Goal: Task Accomplishment & Management: Manage account settings

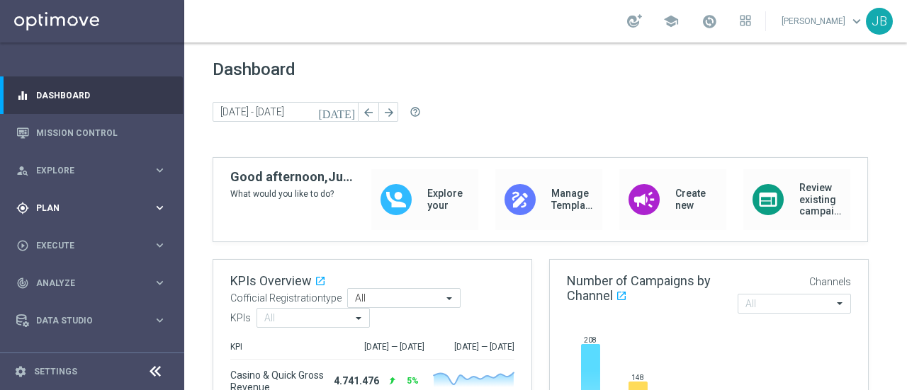
click at [139, 207] on span "Plan" at bounding box center [94, 208] width 117 height 9
drag, startPoint x: 179, startPoint y: 240, endPoint x: 181, endPoint y: 264, distance: 23.5
click at [181, 264] on nav "equalizer Dashboard Mission Control" at bounding box center [91, 232] width 183 height 310
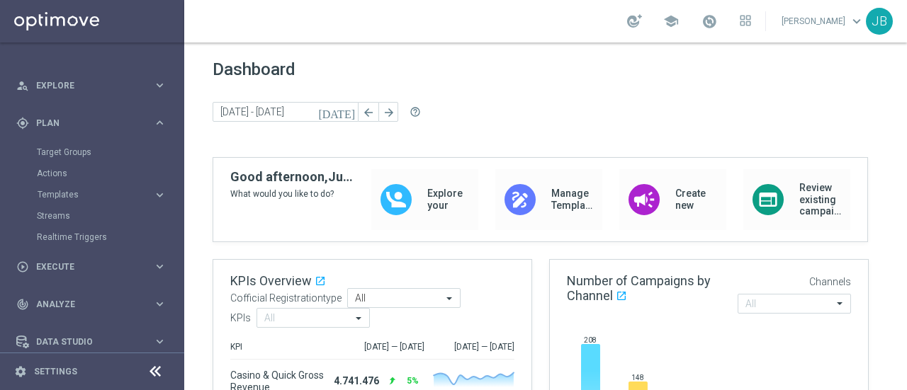
scroll to position [86, 0]
click at [153, 195] on icon "keyboard_arrow_right" at bounding box center [159, 193] width 13 height 13
click at [57, 218] on link "Optimail" at bounding box center [95, 214] width 103 height 11
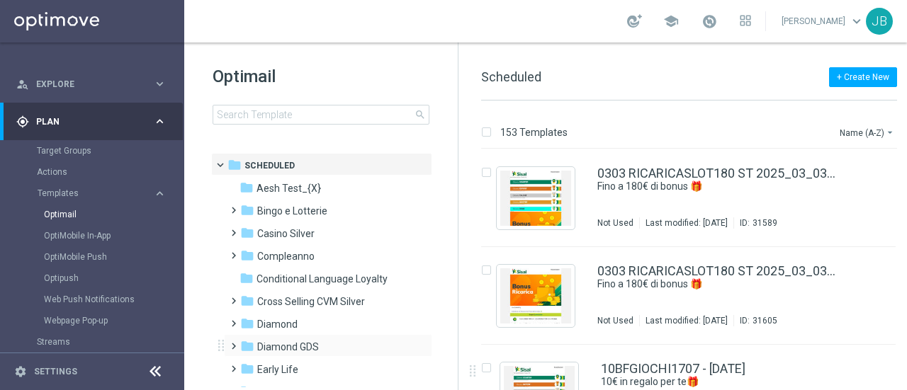
click at [232, 343] on span at bounding box center [230, 340] width 6 height 6
drag, startPoint x: 453, startPoint y: 210, endPoint x: 457, endPoint y: 254, distance: 43.4
click at [457, 254] on div "Optimail search folder 1 Folder folder Scheduled more_vert folder Aesh Test_{X}…" at bounding box center [321, 217] width 274 height 348
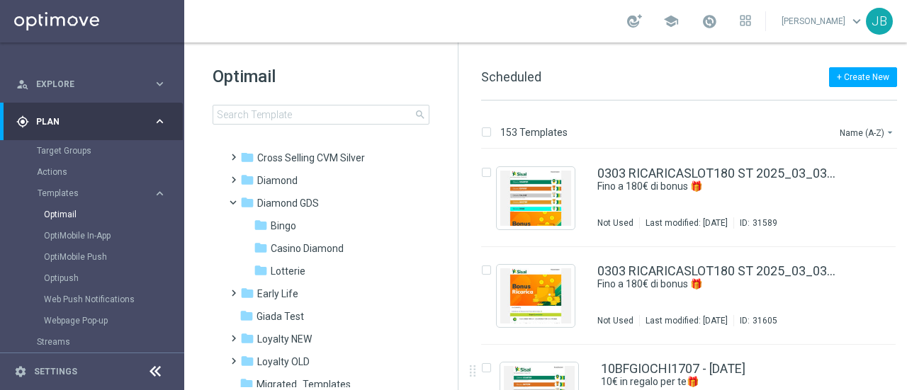
scroll to position [148, 0]
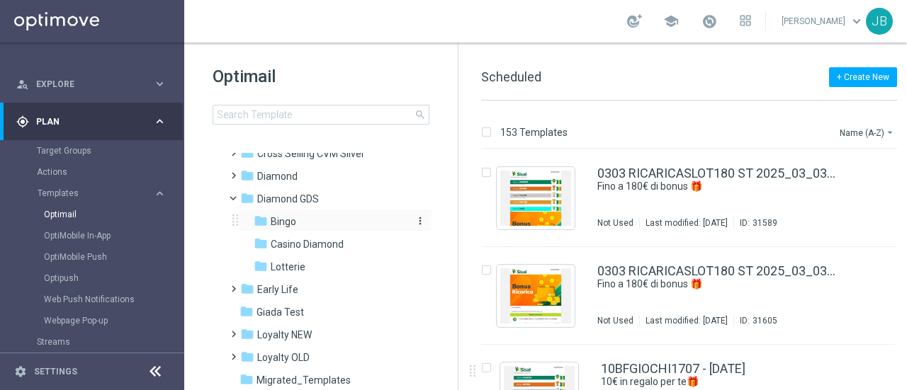
click at [289, 220] on span "Bingo" at bounding box center [284, 221] width 26 height 13
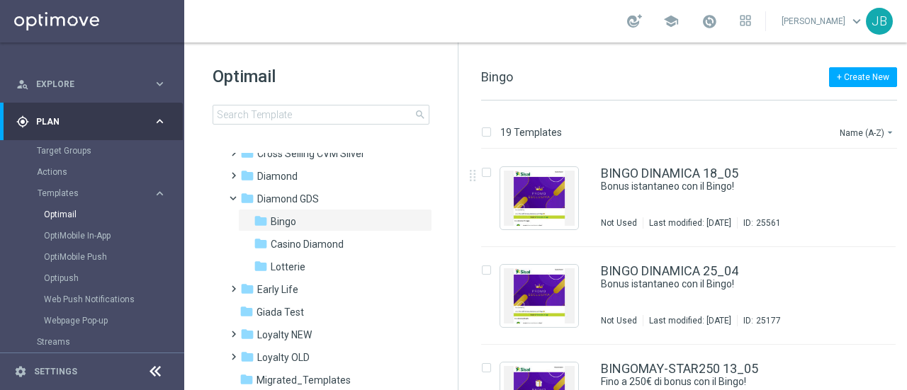
click at [859, 140] on div "19 Templates Name (A-Z) arrow_drop_down" at bounding box center [689, 136] width 416 height 26
click at [861, 131] on button "Name (A-Z) arrow_drop_down" at bounding box center [867, 132] width 59 height 17
click at [850, 196] on span "Date Modified (Newest)" at bounding box center [842, 196] width 95 height 10
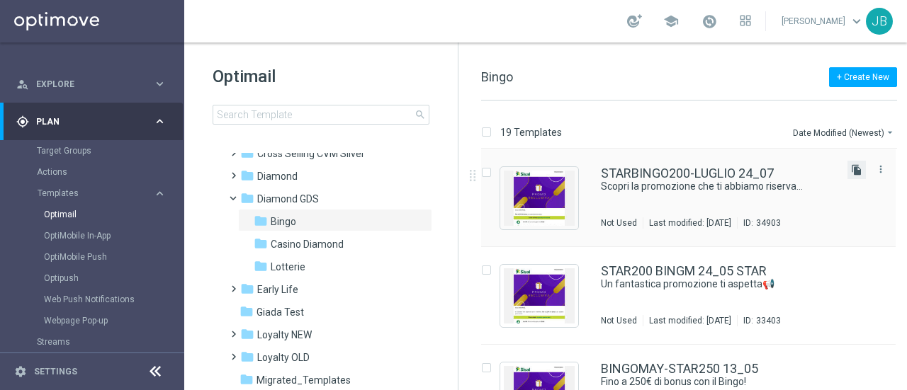
click at [852, 167] on icon "file_copy" at bounding box center [856, 169] width 11 height 11
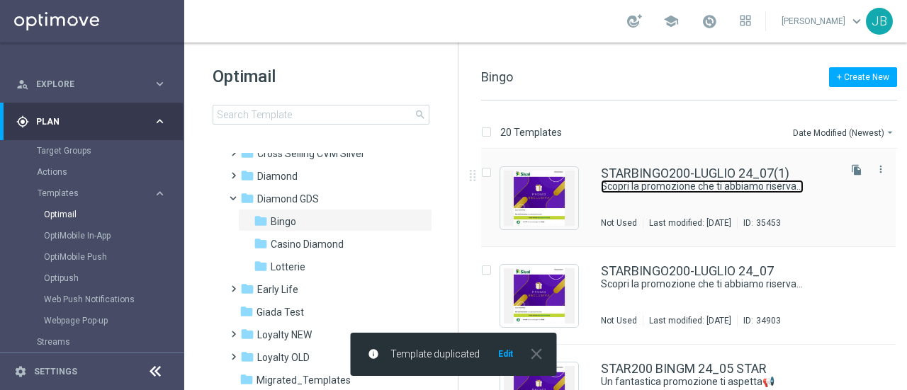
click at [685, 180] on link "Scopri la promozione che ti abbiamo riservato⛱️​" at bounding box center [702, 186] width 203 height 13
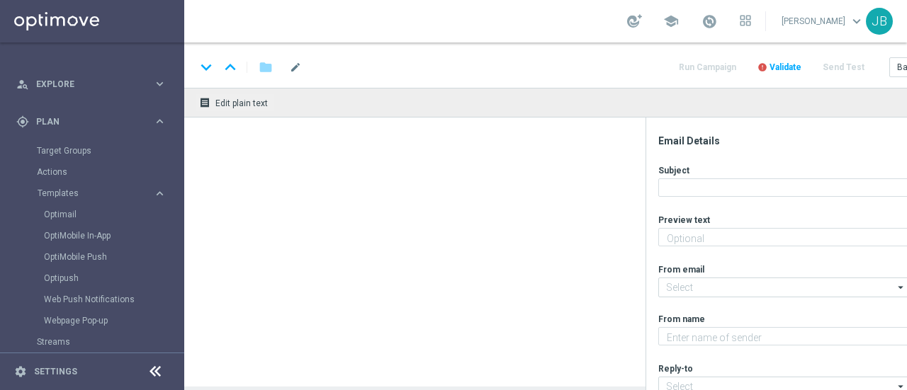
type textarea "Fino a 200€ di bonus per te!"
type textarea "Sisal Vip"
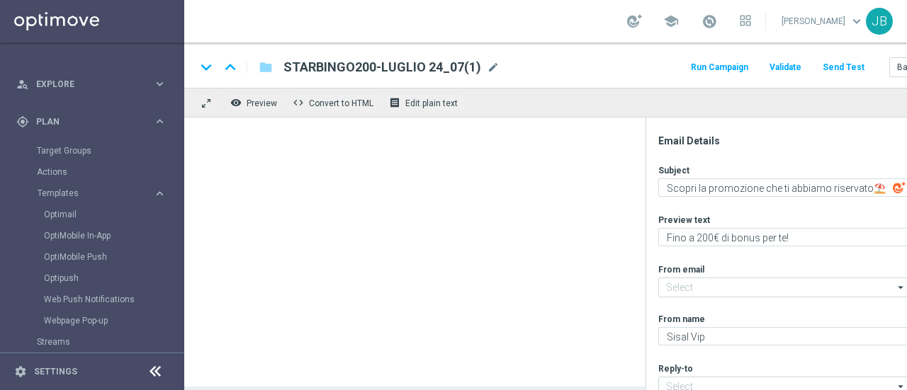
type input "giochi@comunicazioni.sisal.it"
type input "teamvip@sisal.it"
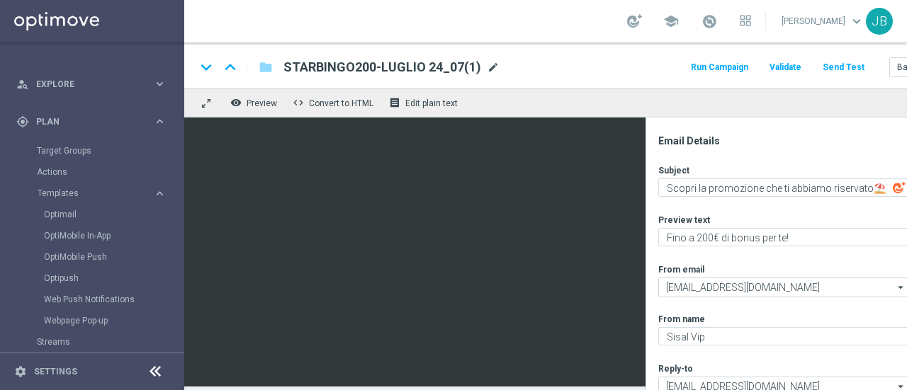
click at [487, 66] on span "mode_edit" at bounding box center [493, 67] width 13 height 13
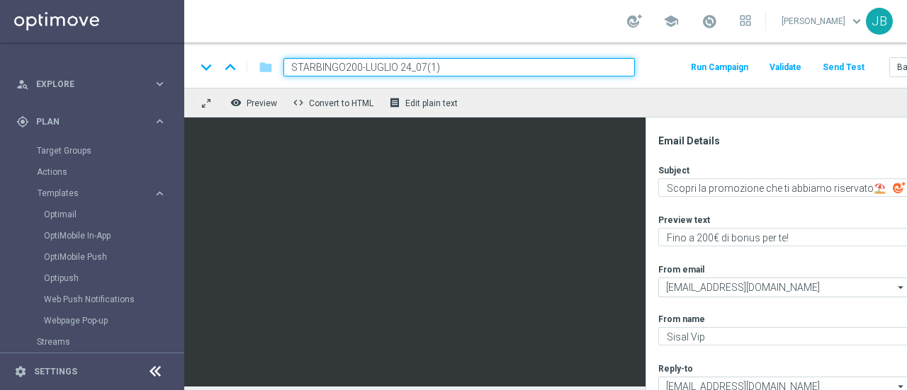
click at [353, 64] on input "STARBINGO200-LUGLIO 24_07(1)" at bounding box center [459, 67] width 352 height 18
paste input "BINGOSTAR-AGO300"
click at [278, 47] on div "keyboard_arrow_down keyboard_arrow_up folder BINGOSTAR-AGO300 Run Campaign Vali…" at bounding box center [584, 65] width 801 height 45
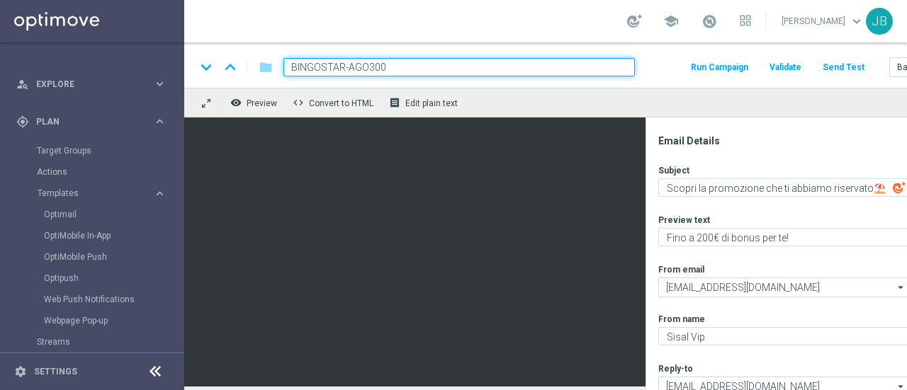
click at [242, 47] on div "keyboard_arrow_down keyboard_arrow_up folder BINGOSTAR-AGO300 Run Campaign Vali…" at bounding box center [584, 65] width 801 height 45
click at [652, 80] on div "keyboard_arrow_down keyboard_arrow_up folder BINGOSTAR-AGO300 Run Campaign Vali…" at bounding box center [584, 65] width 801 height 45
click at [481, 66] on input "BINGOSTAR-AGO300" at bounding box center [459, 67] width 352 height 18
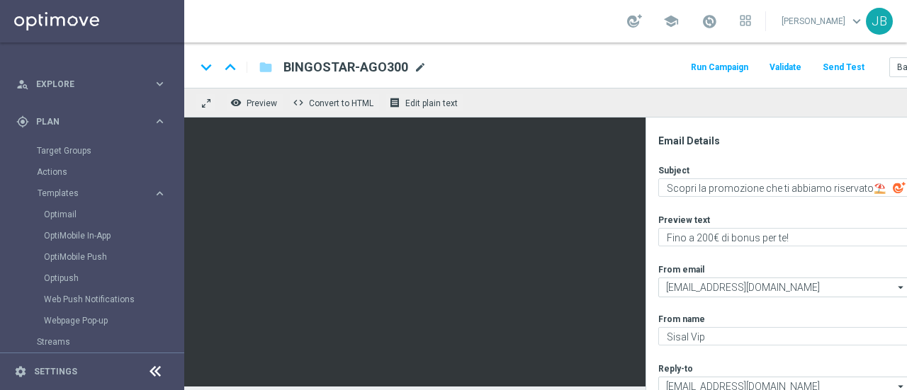
click at [420, 68] on span "mode_edit" at bounding box center [420, 67] width 13 height 13
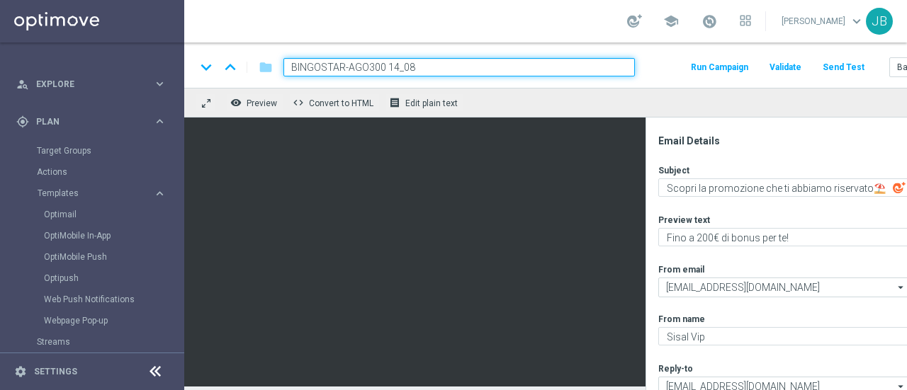
type input "BINGOSTAR-AGO300 14_08"
click at [458, 70] on input "BINGOSTAR-AGO300 14_08" at bounding box center [459, 67] width 352 height 18
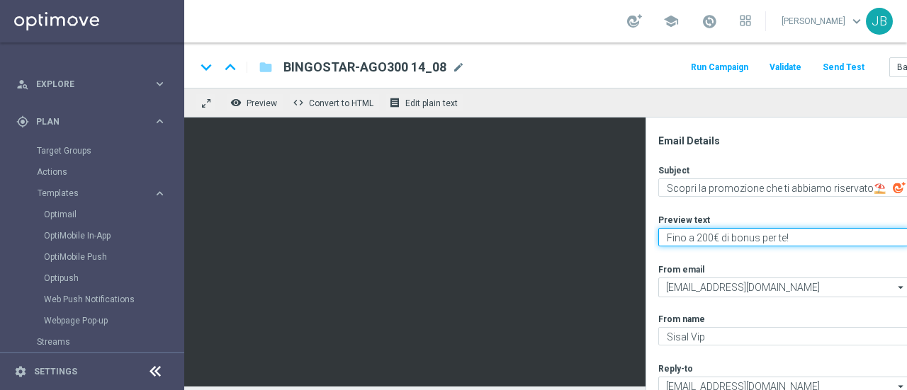
click at [700, 240] on textarea "Fino a 200€ di bonus per te!" at bounding box center [783, 237] width 251 height 18
type textarea "Fino a 300€ di bonus per te!"
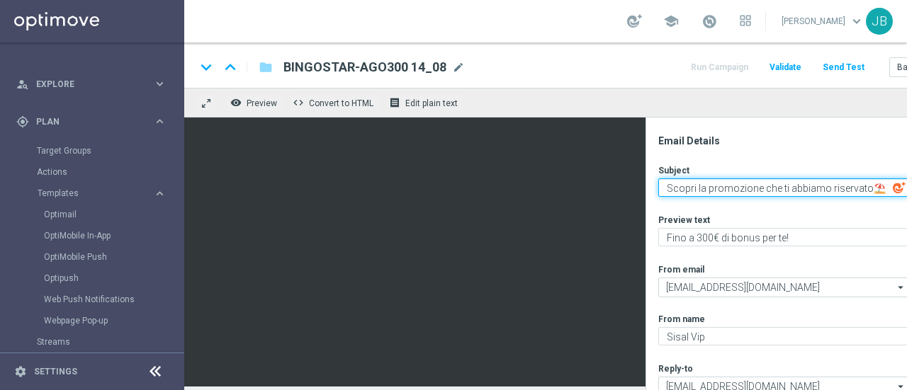
click at [872, 189] on textarea "Scopri la promozione che ti abbiamo riservato⛱️​" at bounding box center [783, 188] width 251 height 18
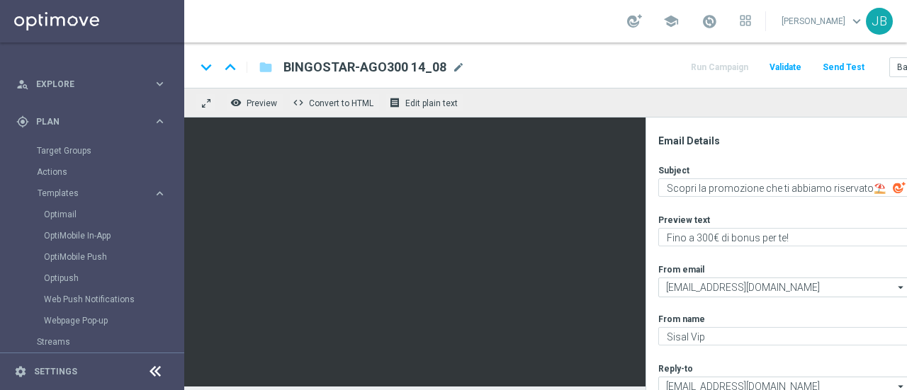
click at [869, 197] on div "Subject Scopri la promozione che ti abbiamo riservato⛱️​ playlist_add Preview t…" at bounding box center [797, 319] width 278 height 310
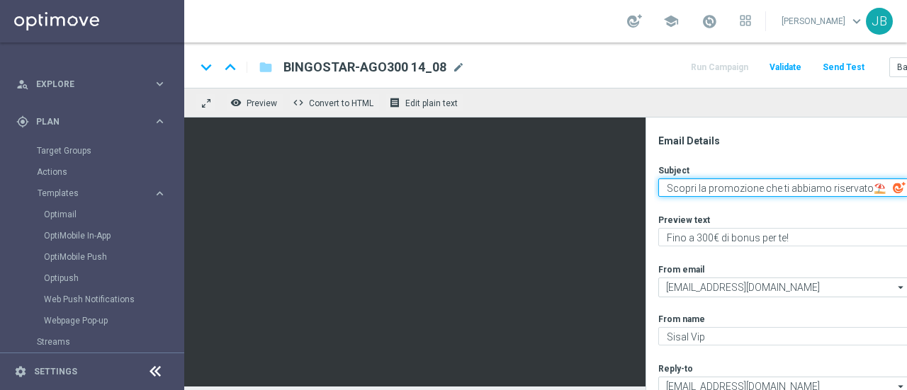
drag, startPoint x: 866, startPoint y: 186, endPoint x: 874, endPoint y: 186, distance: 7.8
click at [874, 186] on textarea "Scopri la promozione che ti abbiamo riservato⛱️​" at bounding box center [783, 188] width 251 height 18
paste textarea
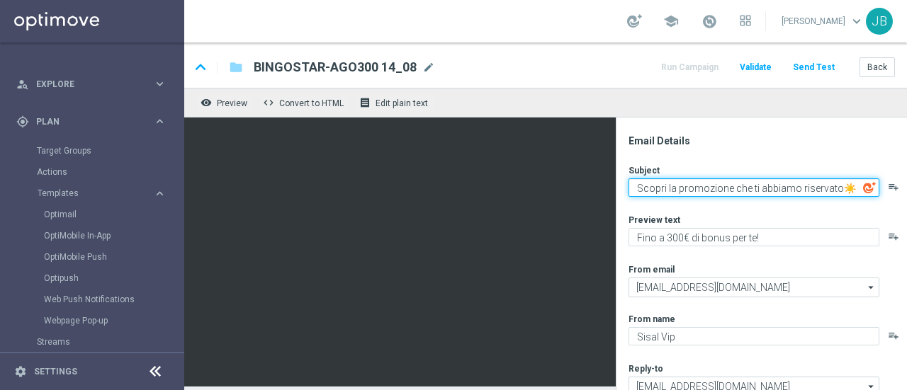
scroll to position [0, 77]
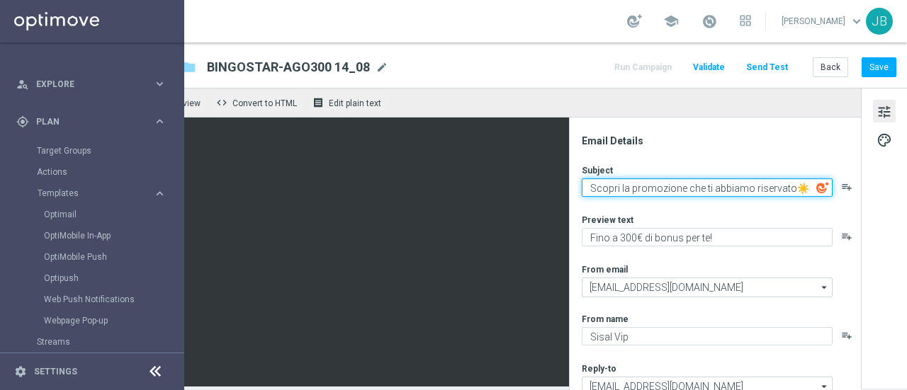
paste textarea "🌡️"
drag, startPoint x: 814, startPoint y: 189, endPoint x: 787, endPoint y: 223, distance: 44.4
click at [787, 223] on div "Subject Scopri la promozione che ti abbiamo riservato☀️🌡️​ playlist_add Preview…" at bounding box center [721, 319] width 278 height 310
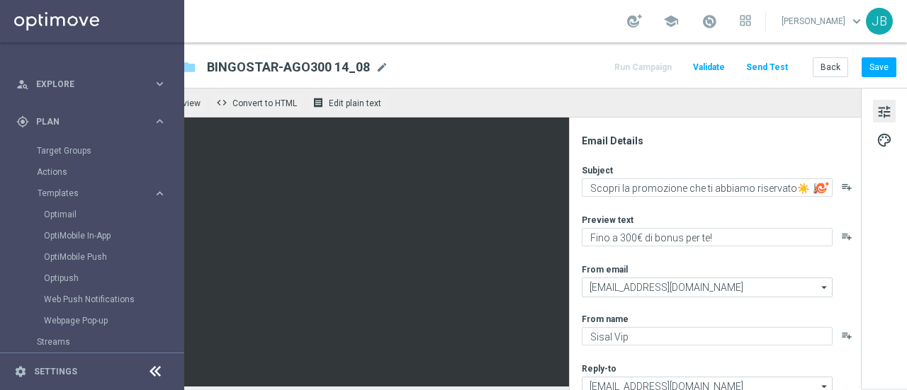
click at [775, 206] on div "Subject Scopri la promozione che ti abbiamo riservato☀️🌡️​ playlist_add Preview…" at bounding box center [721, 319] width 278 height 310
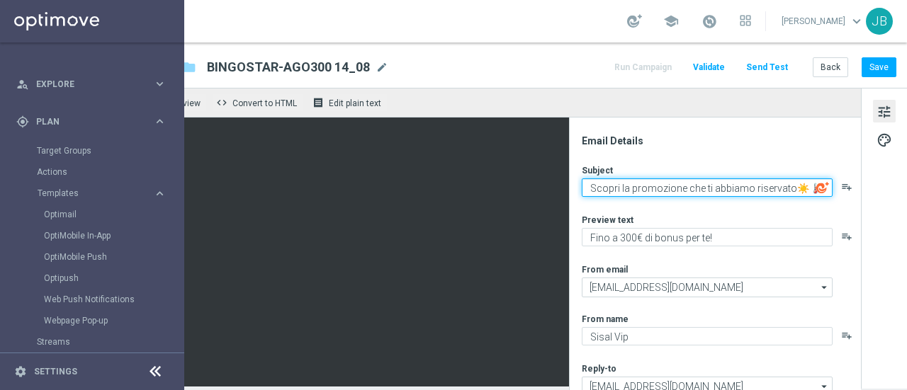
click at [807, 188] on textarea "Scopri la promozione che ti abbiamo riservato☀️🌡️​" at bounding box center [707, 188] width 251 height 18
paste textarea "🍦"
drag, startPoint x: 787, startPoint y: 188, endPoint x: 592, endPoint y: 186, distance: 195.6
click at [592, 186] on textarea "Scopri la promozione che ti abbiamo riservato🍦​" at bounding box center [707, 188] width 251 height 18
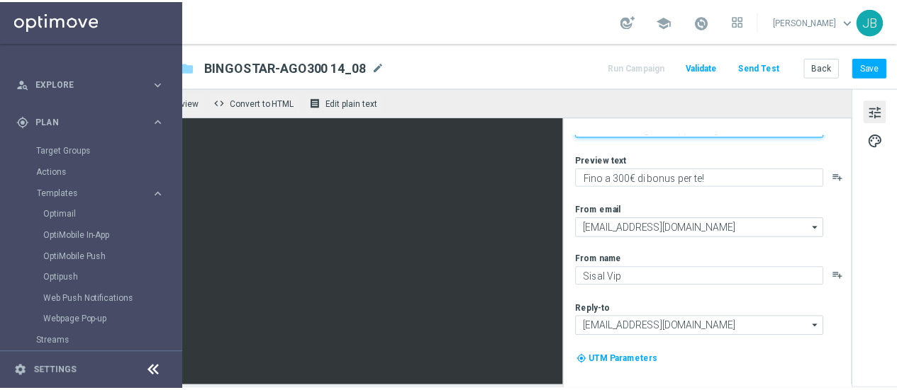
scroll to position [59, 0]
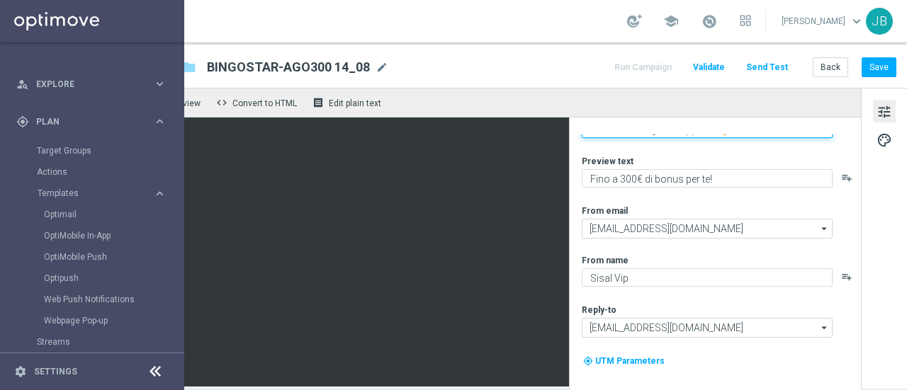
type textarea "Ferragosto col Bingo sei apposto🍦​"
click at [157, 364] on icon at bounding box center [155, 372] width 17 height 17
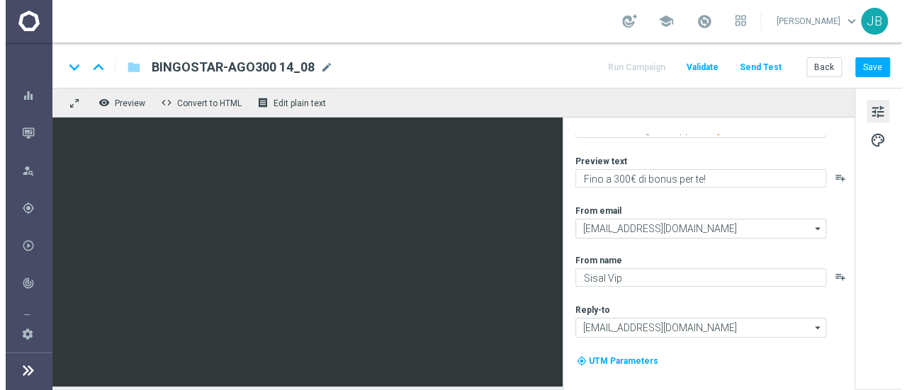
scroll to position [0, 0]
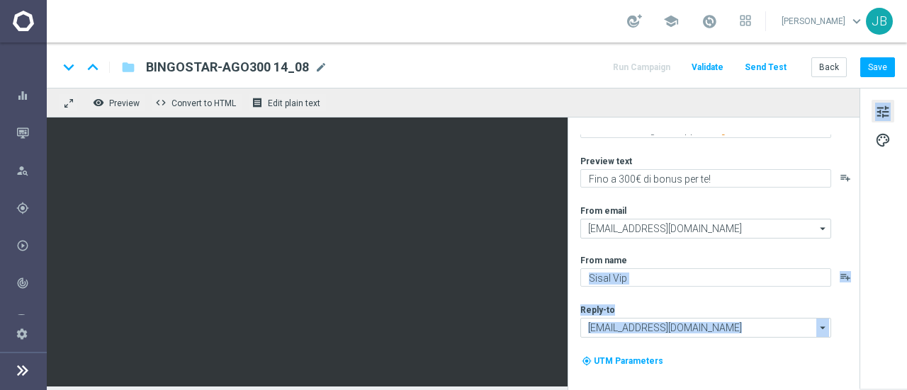
drag, startPoint x: 855, startPoint y: 245, endPoint x: 864, endPoint y: 191, distance: 53.9
click at [864, 191] on div "Email Details Subject Ferragosto col Bingo sei apposto🍦​ playlist_add Preview t…" at bounding box center [883, 237] width 47 height 299
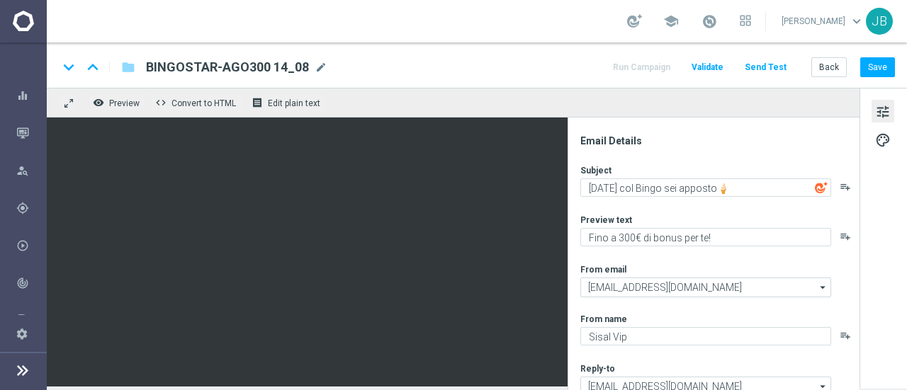
click at [855, 172] on div "Subject" at bounding box center [719, 169] width 278 height 11
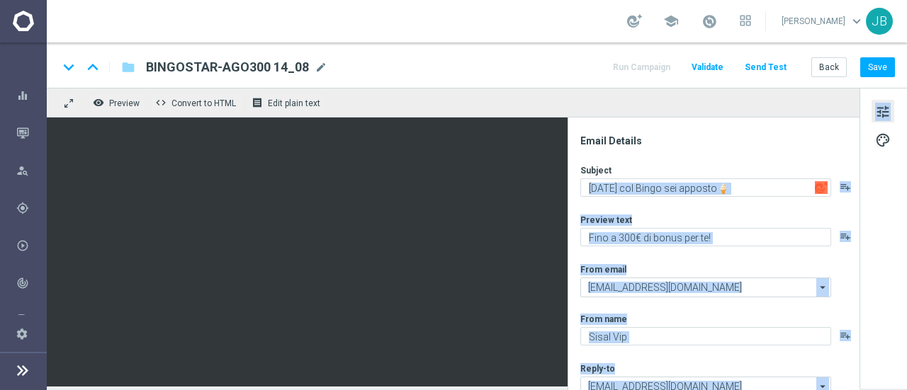
drag, startPoint x: 859, startPoint y: 171, endPoint x: 860, endPoint y: 218, distance: 47.5
click at [860, 218] on div "Email Details Subject Ferragosto col Bingo sei apposto🍦​ playlist_add Preview t…" at bounding box center [883, 237] width 47 height 299
click at [869, 218] on div "tune palette" at bounding box center [883, 238] width 47 height 301
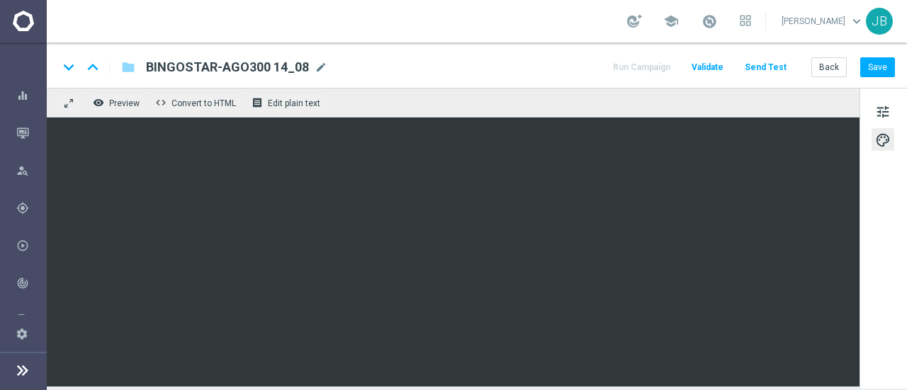
click at [401, 100] on div "remove_red_eye Preview code Convert to HTML receipt Edit plain text" at bounding box center [453, 103] width 813 height 30
click at [883, 252] on div "tune palette" at bounding box center [883, 238] width 47 height 301
click at [880, 111] on span "tune" at bounding box center [883, 112] width 16 height 18
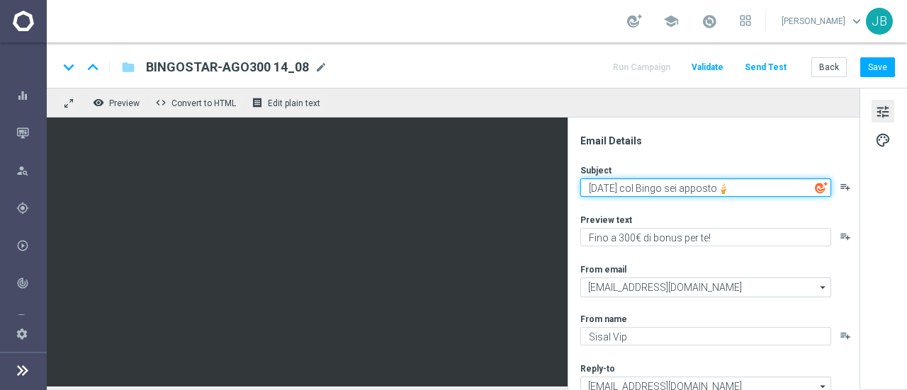
click at [705, 187] on textarea "Ferragosto col Bingo sei apposto🍦​" at bounding box center [705, 188] width 251 height 18
click at [705, 187] on textarea "Ferragosto col Bingo sei aposto🍦​" at bounding box center [705, 188] width 251 height 18
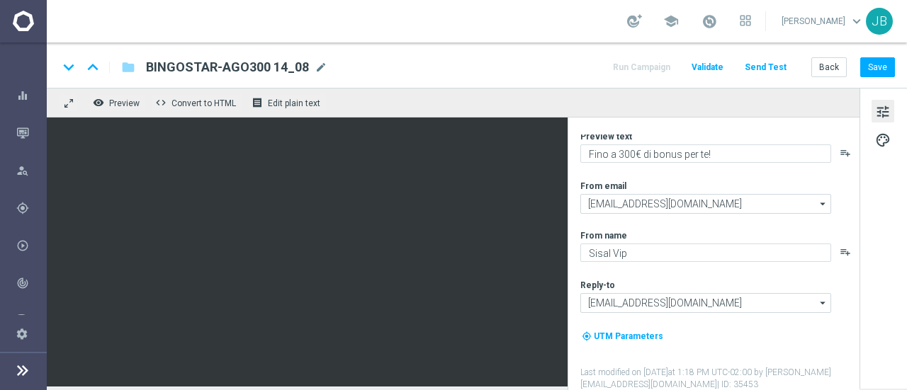
scroll to position [83, 0]
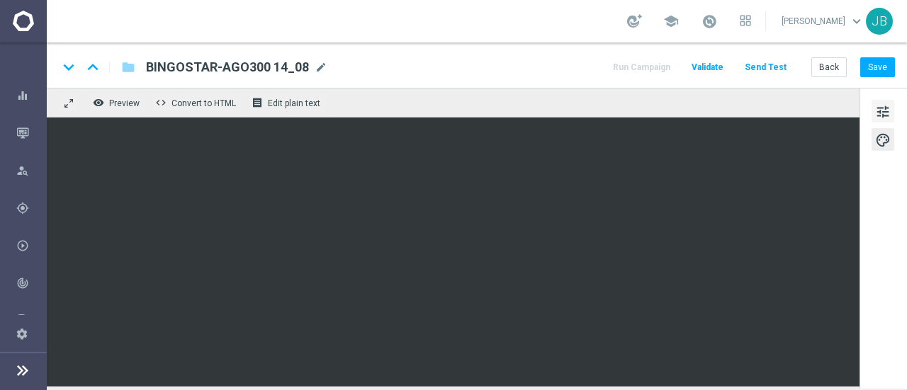
click at [890, 114] on span "tune" at bounding box center [883, 112] width 16 height 18
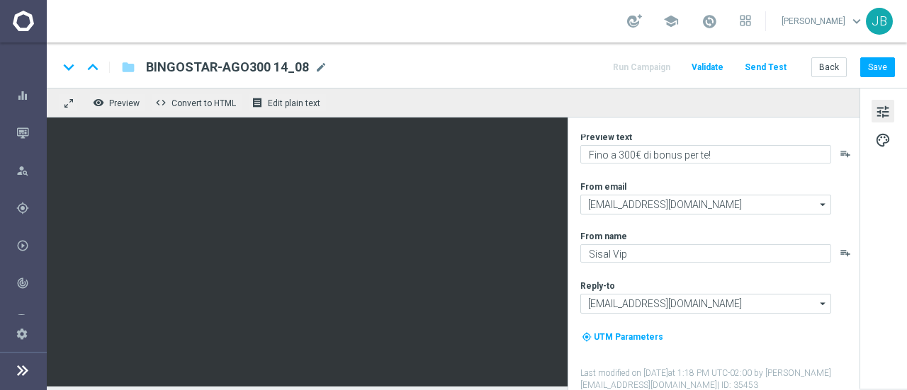
click at [881, 259] on div "tune palette" at bounding box center [883, 238] width 47 height 301
click at [571, 298] on div "Email Details Subject Ferragosto col Bingo sei a posto🍦​ playlist_add Preview t…" at bounding box center [714, 254] width 292 height 273
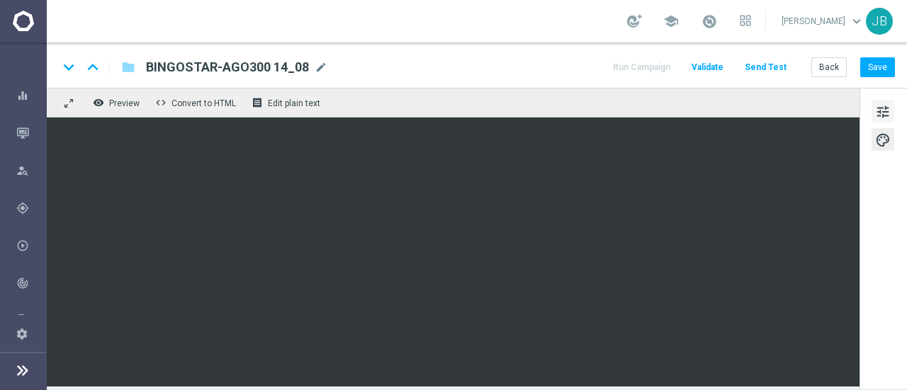
click at [880, 115] on span "tune" at bounding box center [883, 112] width 16 height 18
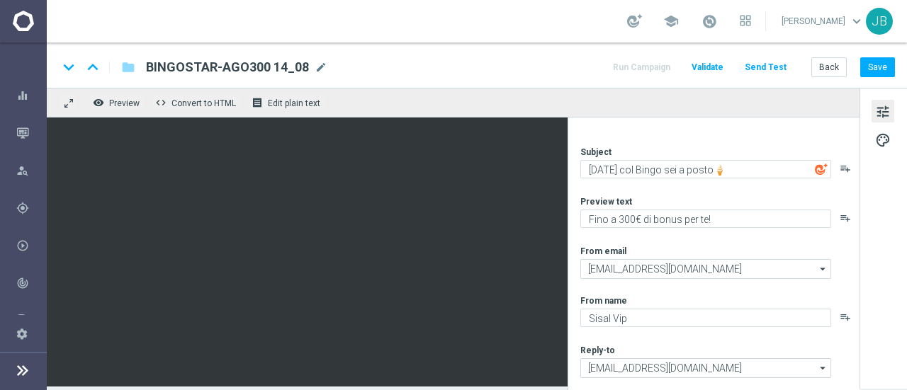
scroll to position [11, 0]
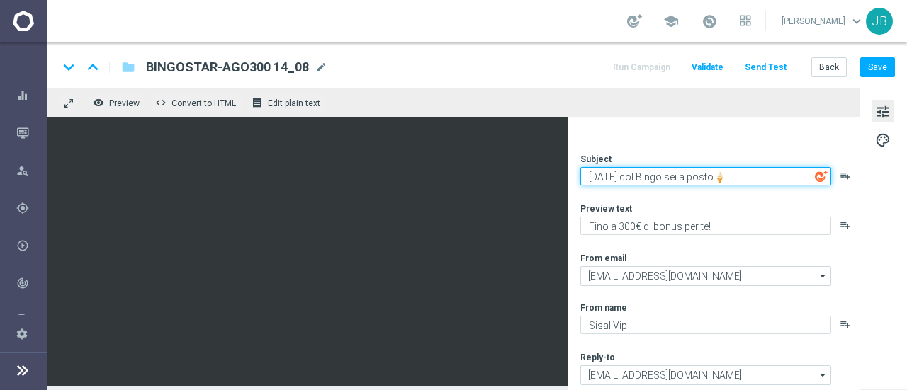
click at [651, 176] on textarea "Ferragosto col Bingo sei a posto🍦​" at bounding box center [705, 176] width 251 height 18
click at [797, 176] on textarea "Ferragosto con il Bingo sei a posto🍦​" at bounding box center [705, 176] width 251 height 18
paste textarea "🍧"
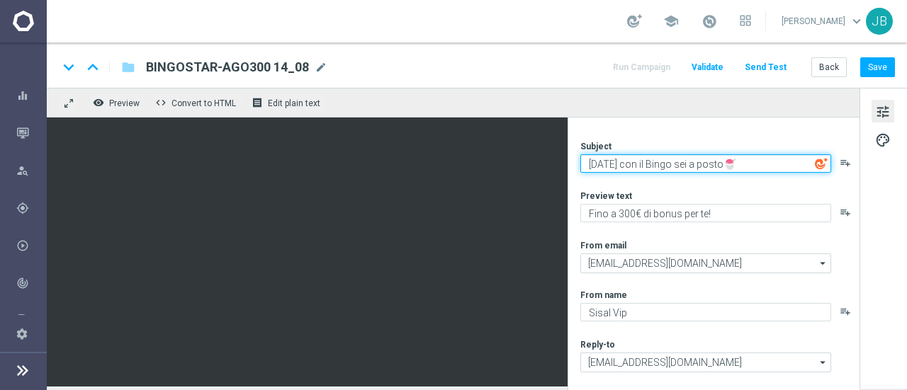
scroll to position [26, 0]
type textarea "Ferragosto con il Bingo sei a posto🍧"
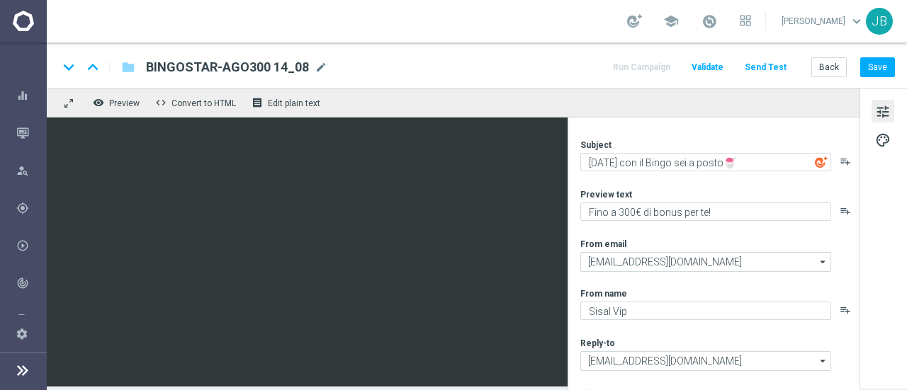
click at [821, 164] on img at bounding box center [821, 162] width 13 height 13
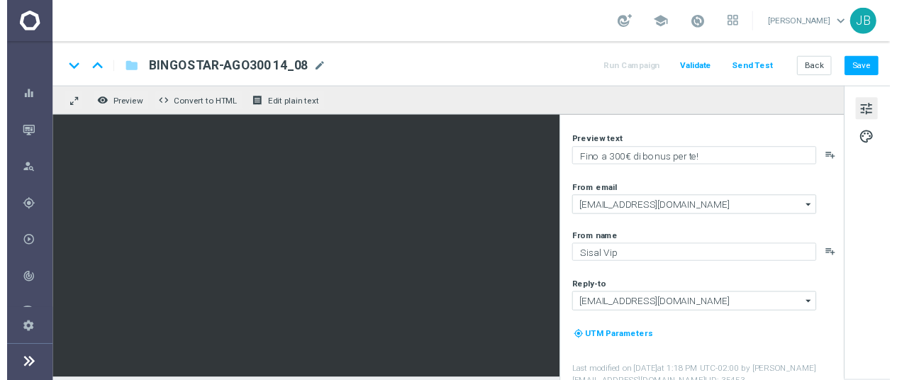
scroll to position [84, 0]
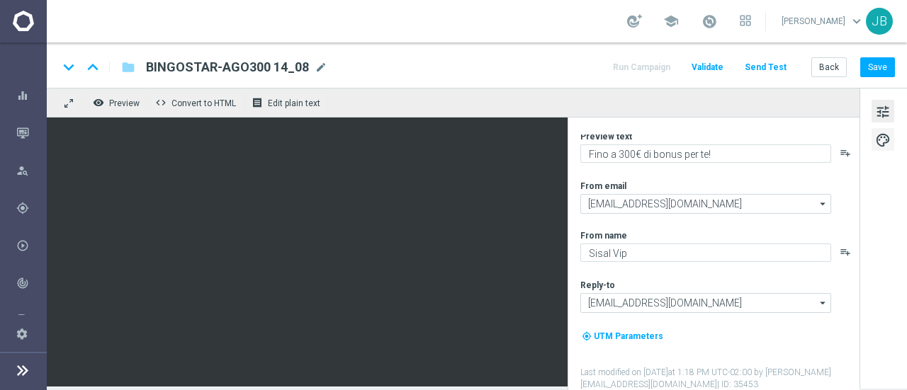
click at [885, 141] on span "palette" at bounding box center [883, 140] width 16 height 18
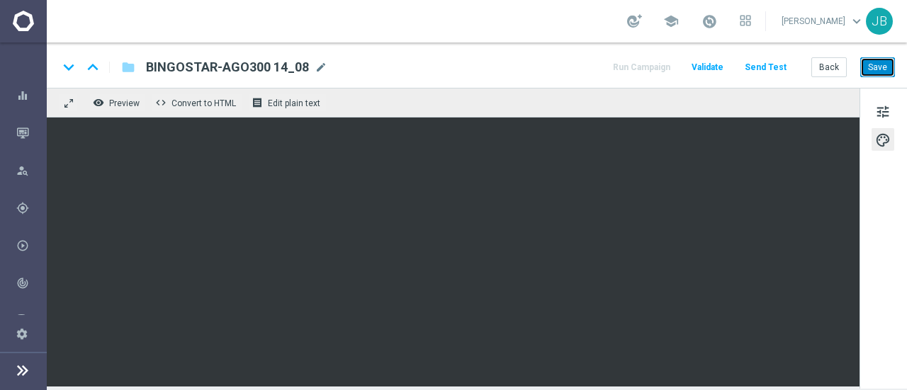
click at [880, 69] on button "Save" at bounding box center [877, 67] width 35 height 20
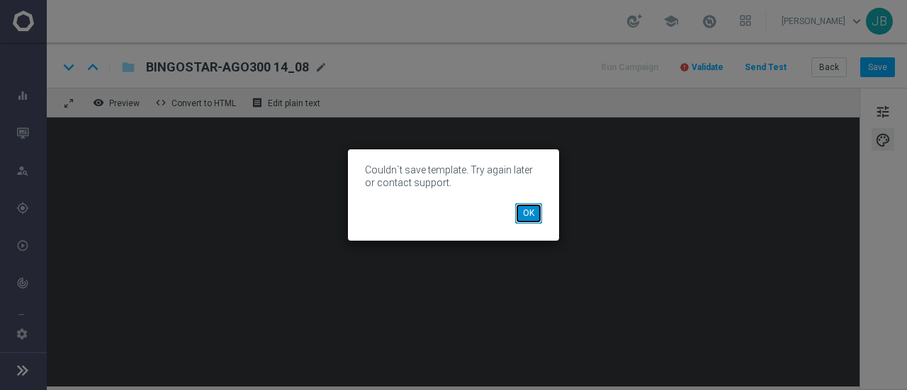
click at [527, 215] on button "OK" at bounding box center [528, 213] width 27 height 20
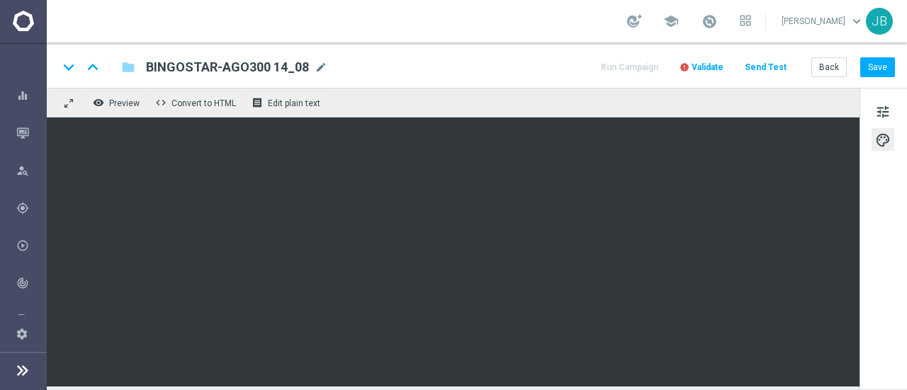
click at [708, 68] on span "Validate" at bounding box center [708, 67] width 32 height 10
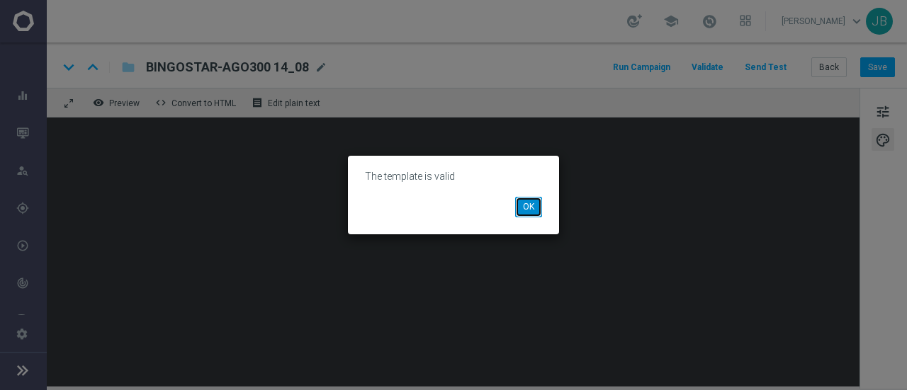
click at [535, 208] on button "OK" at bounding box center [528, 207] width 27 height 20
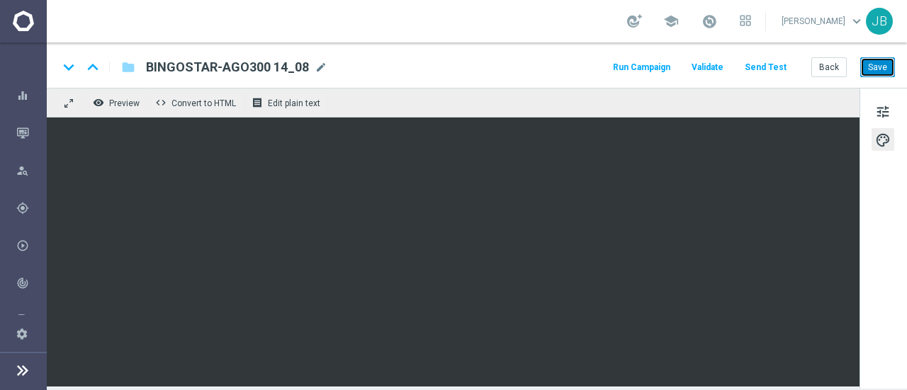
click at [880, 68] on button "Save" at bounding box center [877, 67] width 35 height 20
click at [770, 67] on button "Send Test" at bounding box center [766, 67] width 46 height 19
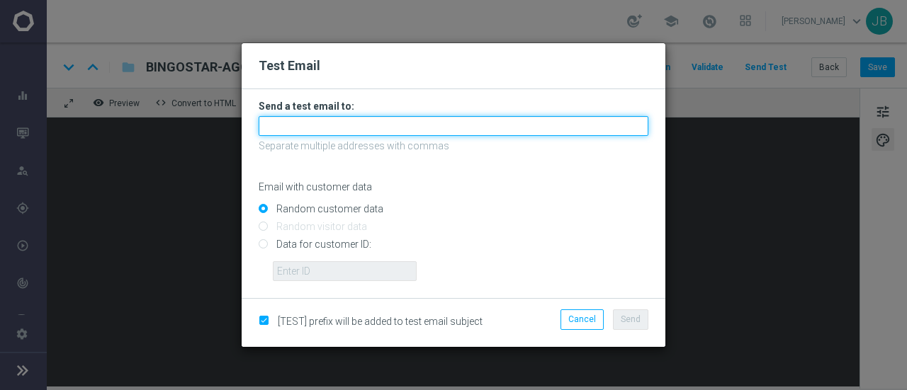
click at [343, 130] on input "text" at bounding box center [454, 126] width 390 height 20
type input "juri.burattinello@sisal.it"
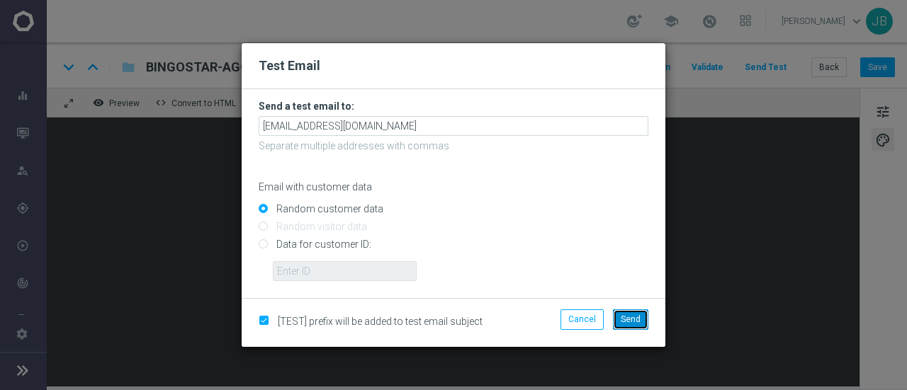
click at [642, 322] on button "Send" at bounding box center [630, 320] width 35 height 20
click at [631, 317] on span "Send" at bounding box center [631, 320] width 20 height 10
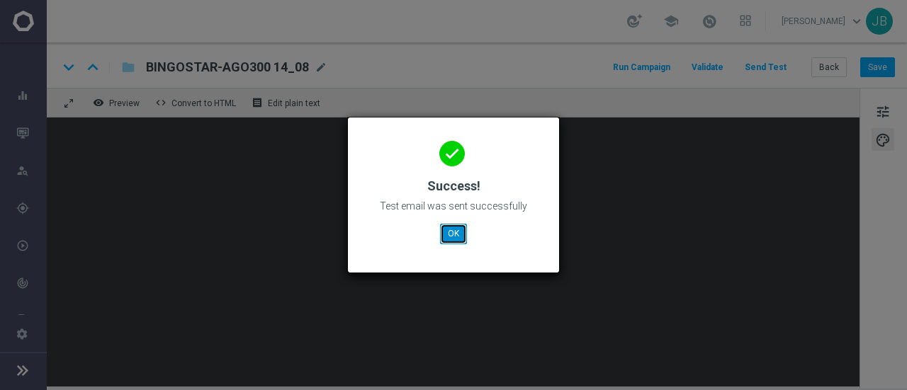
click at [454, 233] on button "OK" at bounding box center [453, 234] width 27 height 20
click at [456, 230] on button "OK" at bounding box center [453, 234] width 27 height 20
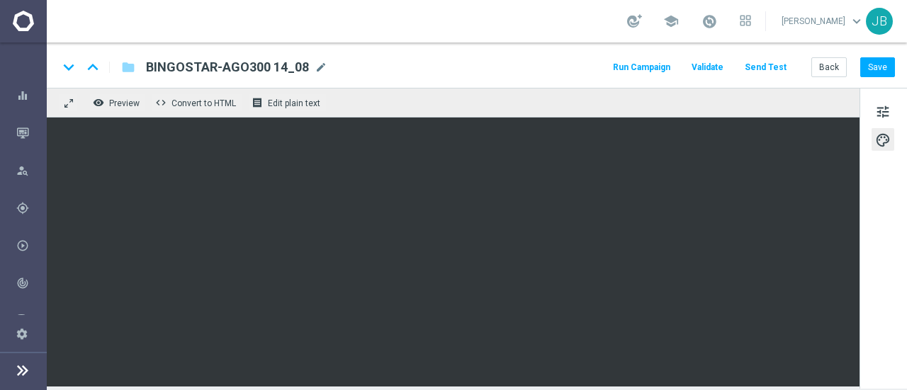
click at [639, 70] on button "Run Campaign" at bounding box center [642, 67] width 62 height 19
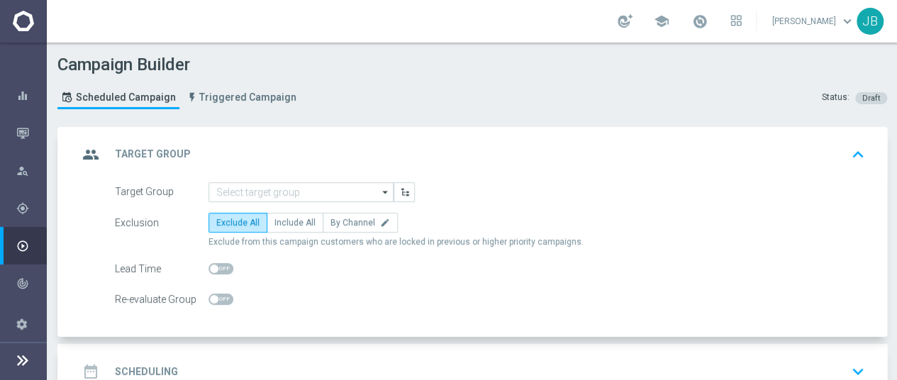
click at [23, 369] on icon at bounding box center [22, 360] width 17 height 17
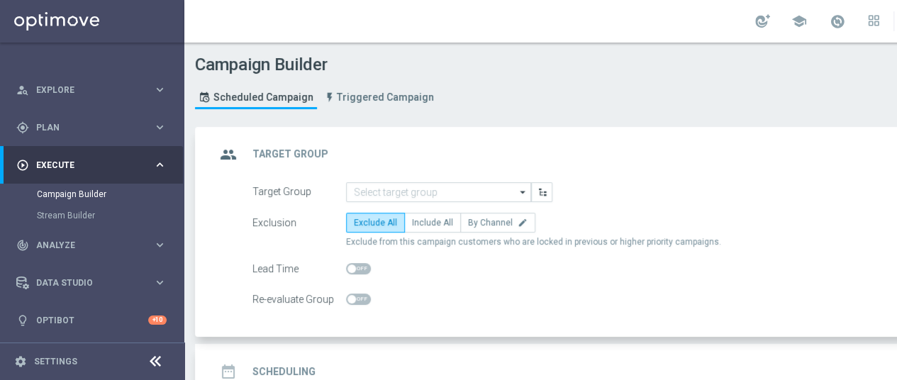
scroll to position [69, 0]
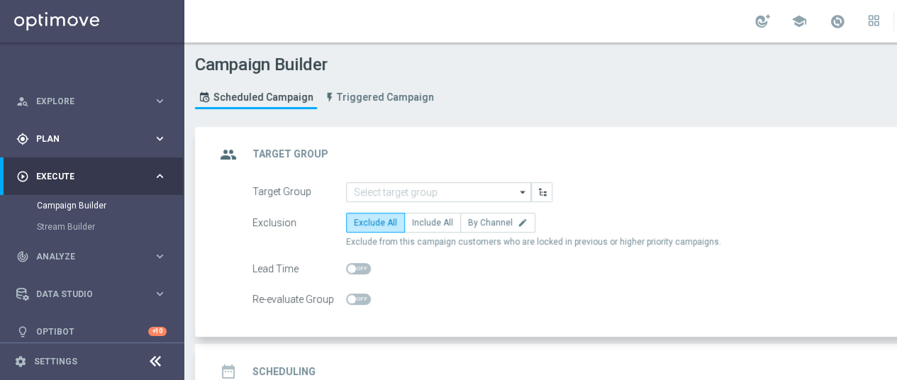
click at [138, 142] on div "gps_fixed Plan" at bounding box center [84, 139] width 137 height 13
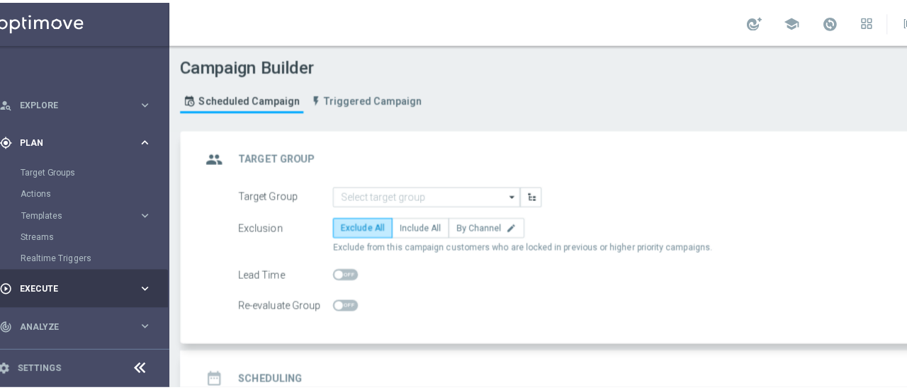
scroll to position [0, 16]
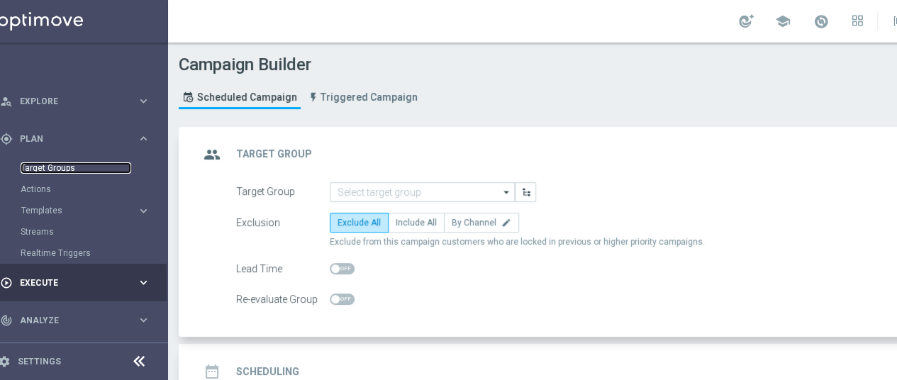
click at [62, 163] on link "Target Groups" at bounding box center [76, 167] width 111 height 11
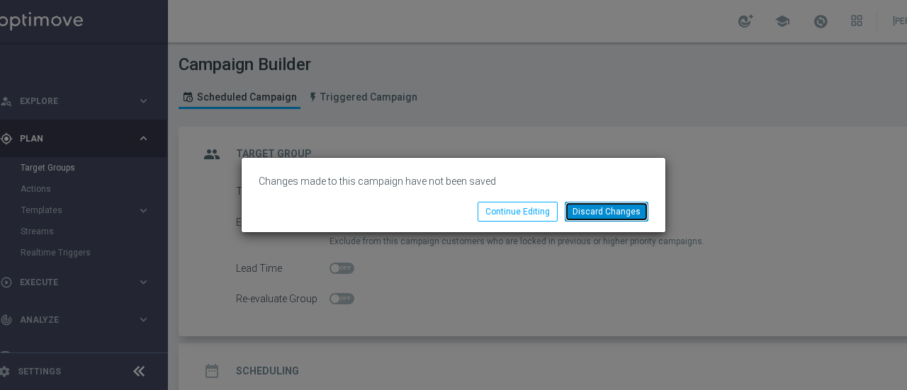
click at [603, 212] on button "Discard Changes" at bounding box center [607, 212] width 84 height 20
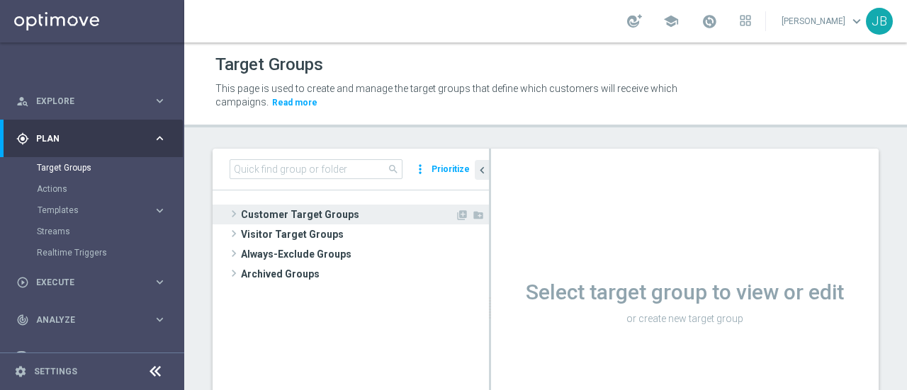
click at [235, 214] on span at bounding box center [234, 214] width 14 height 17
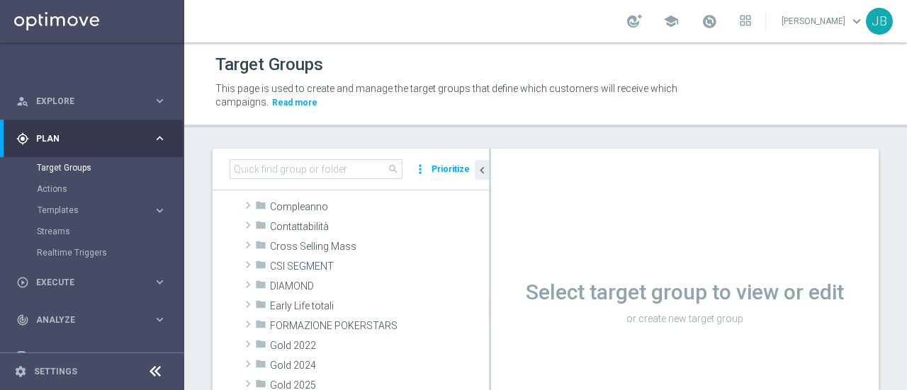
scroll to position [115, 0]
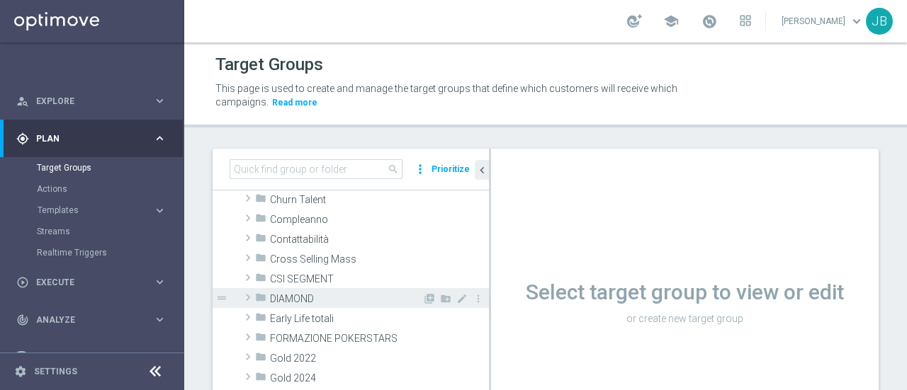
click at [248, 296] on span at bounding box center [248, 297] width 14 height 17
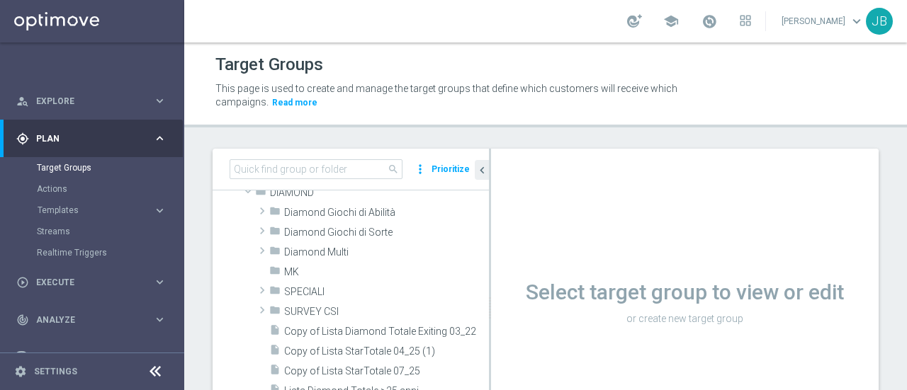
scroll to position [206, 0]
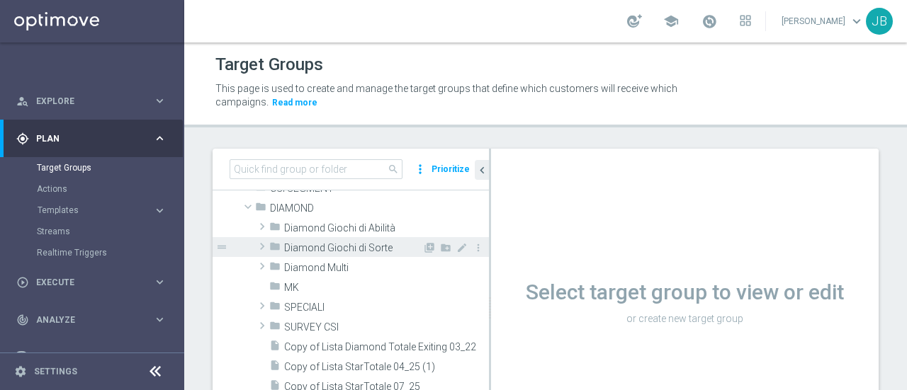
click at [264, 246] on span at bounding box center [262, 246] width 14 height 17
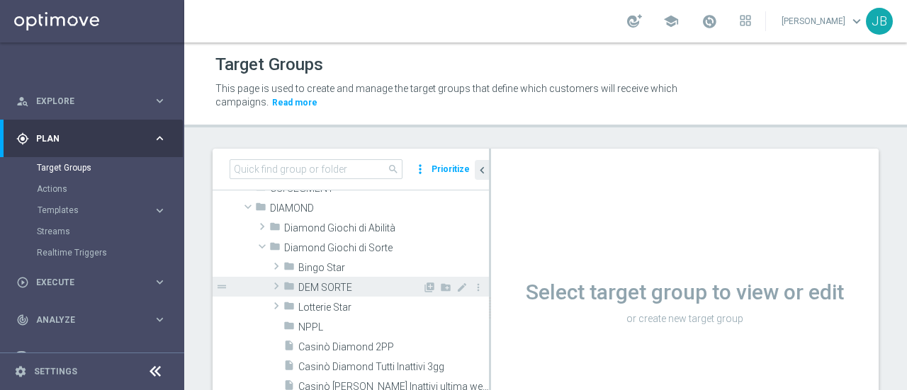
click at [277, 286] on span at bounding box center [276, 286] width 14 height 17
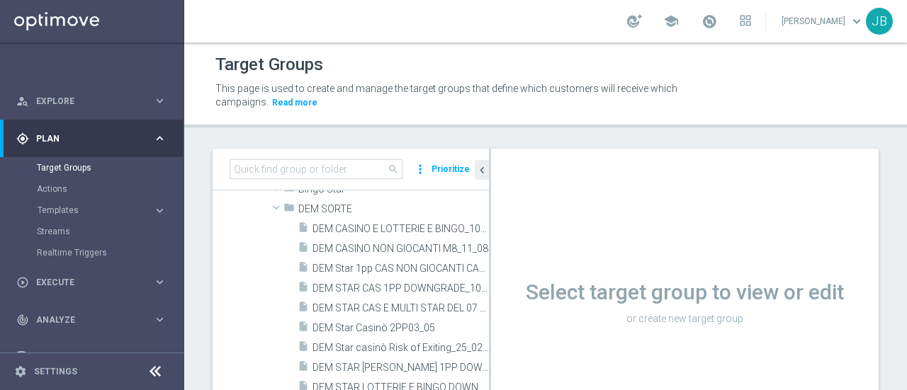
scroll to position [279, 0]
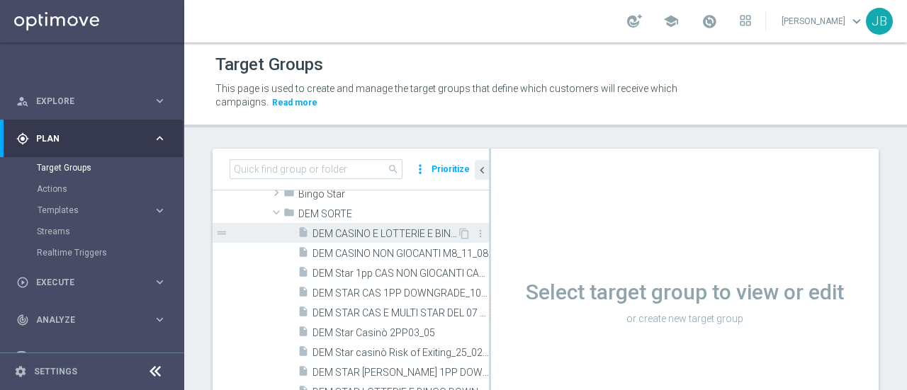
click at [379, 237] on span "DEM CASINO E LOTTERIE E BINGO_10_6" at bounding box center [385, 234] width 145 height 12
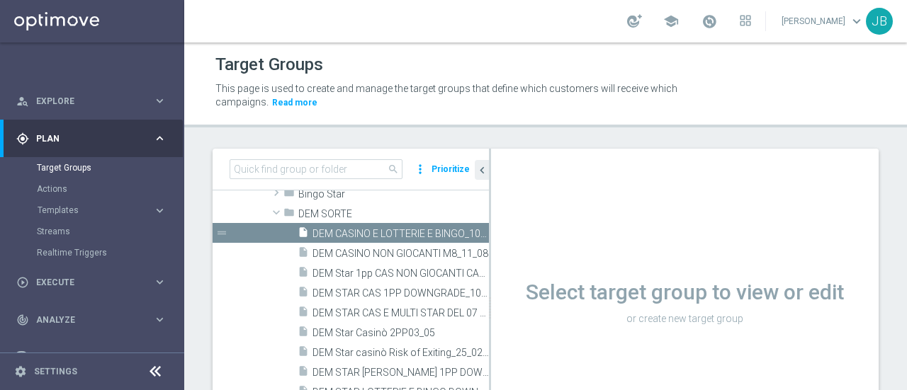
scroll to position [138, 0]
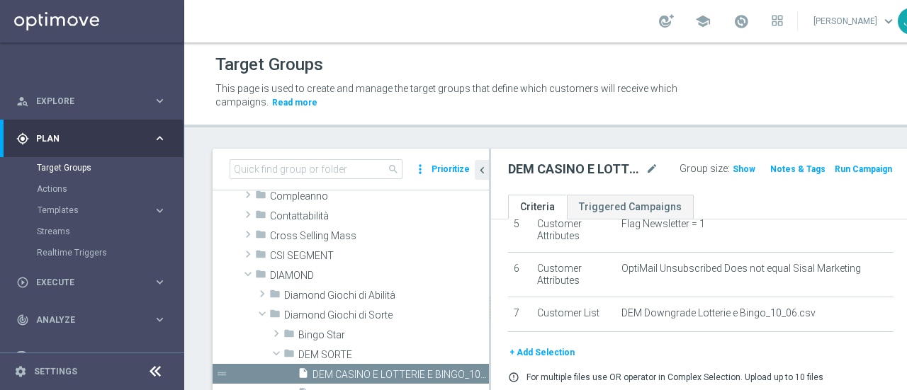
scroll to position [235, 0]
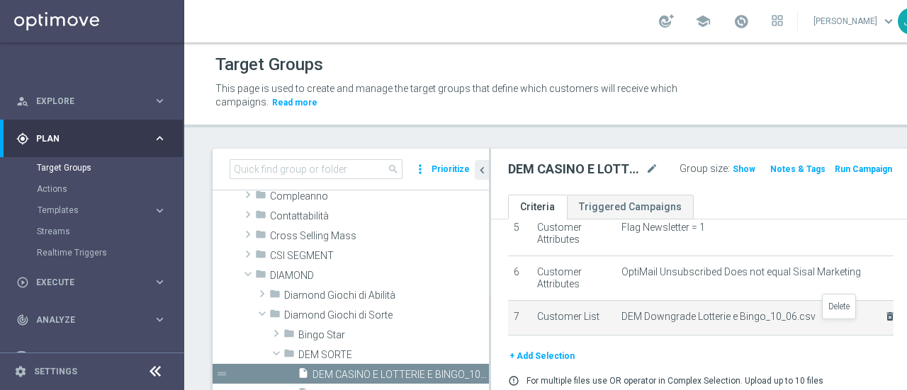
click at [884, 322] on icon "delete_forever" at bounding box center [889, 316] width 11 height 11
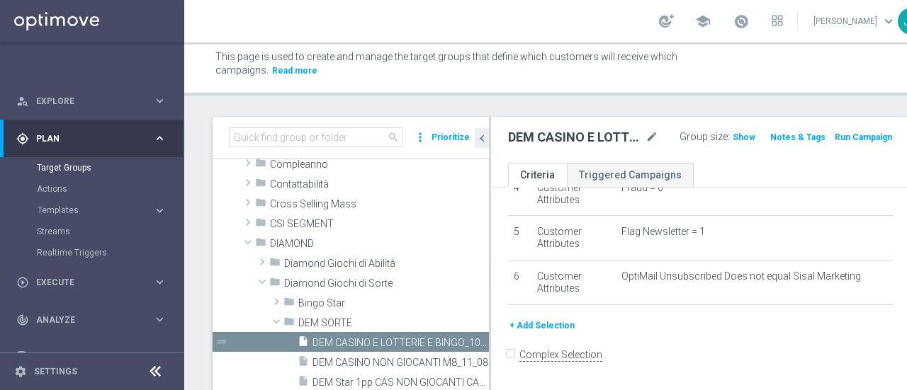
scroll to position [39, 0]
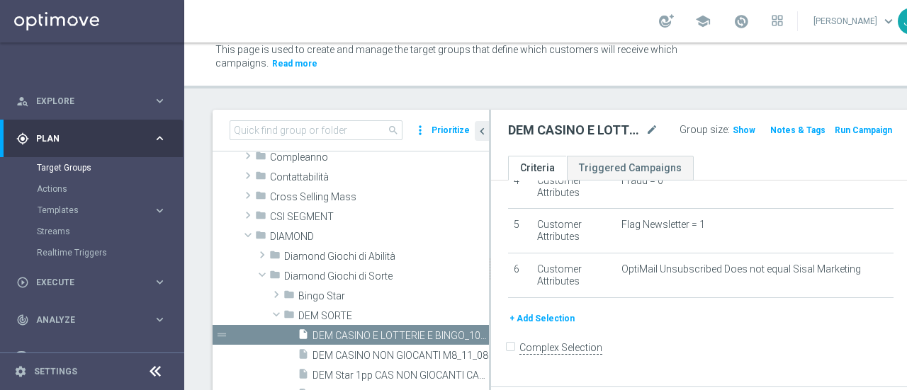
click at [556, 325] on button "+ Add Selection" at bounding box center [542, 319] width 68 height 16
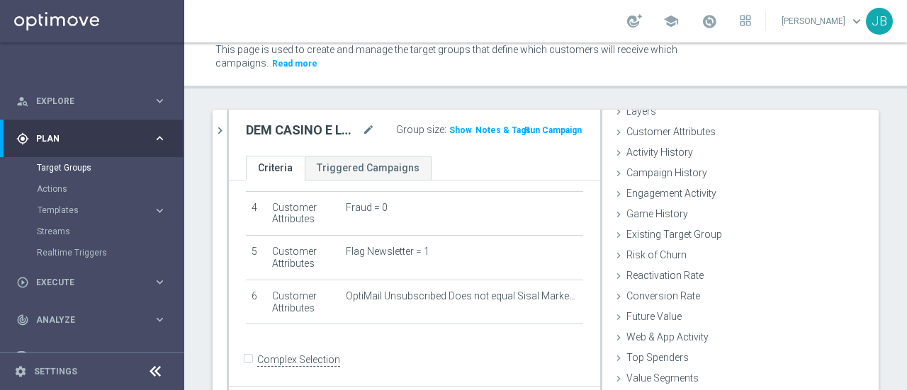
scroll to position [65, 0]
click at [882, 321] on div "search more_vert Prioritize Customer Target Groups library_add create_new_folder" at bounding box center [545, 286] width 723 height 353
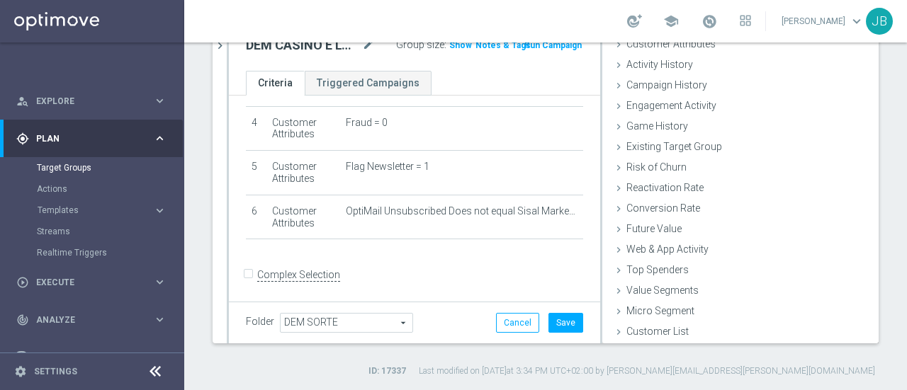
scroll to position [125, 0]
click at [613, 330] on icon at bounding box center [618, 331] width 11 height 11
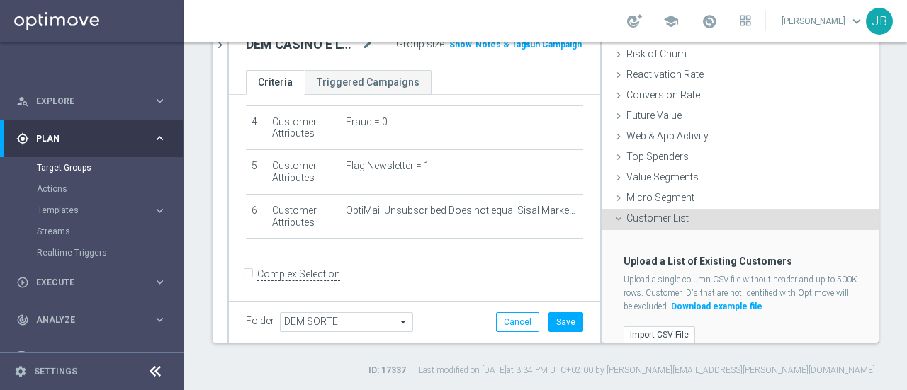
scroll to position [194, 0]
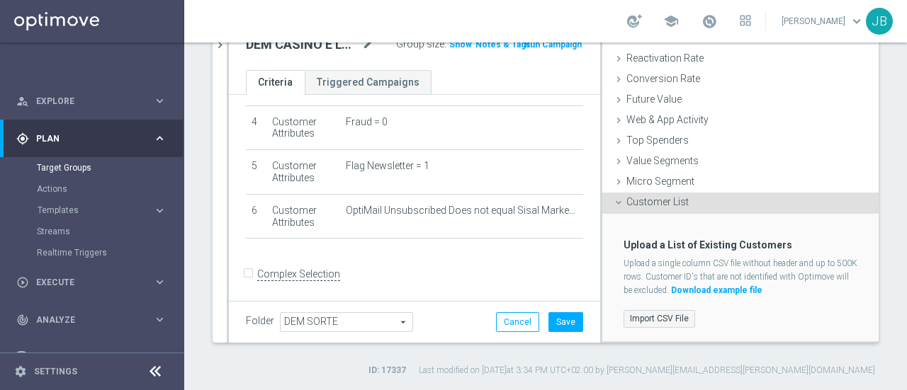
click at [646, 318] on label "Import CSV File" at bounding box center [660, 319] width 72 height 18
click at [0, 0] on input "Import CSV File" at bounding box center [0, 0] width 0 height 0
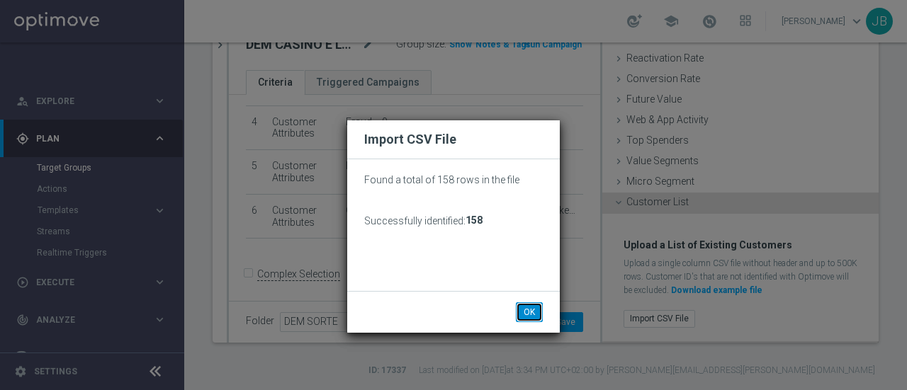
click at [527, 313] on button "OK" at bounding box center [529, 313] width 27 height 20
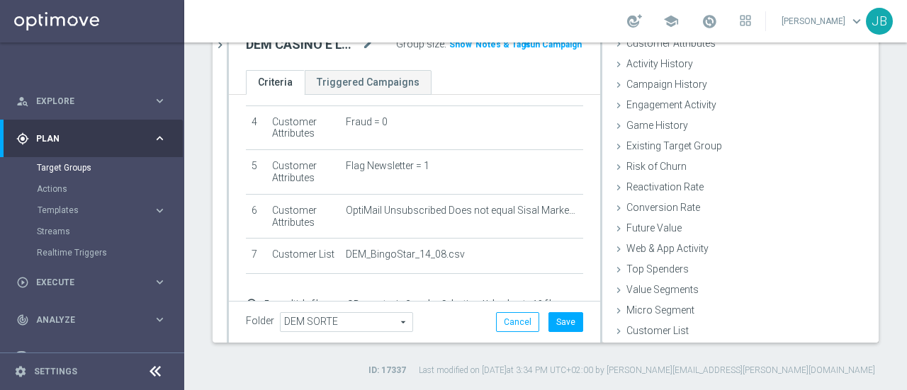
scroll to position [65, 0]
click at [558, 321] on button "Save" at bounding box center [566, 323] width 35 height 20
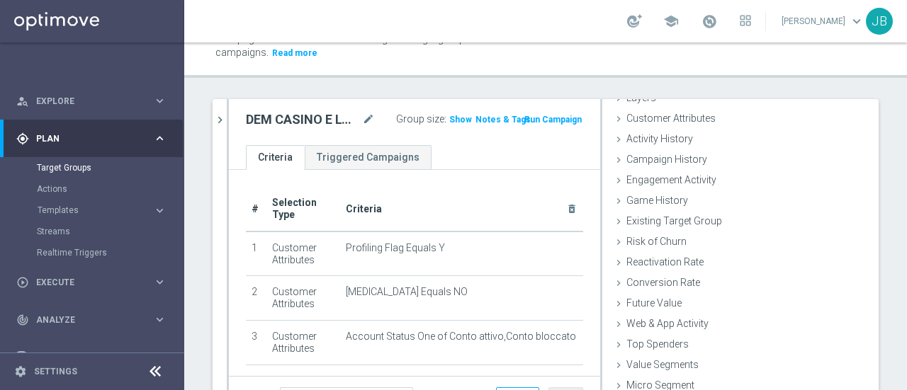
scroll to position [43, 0]
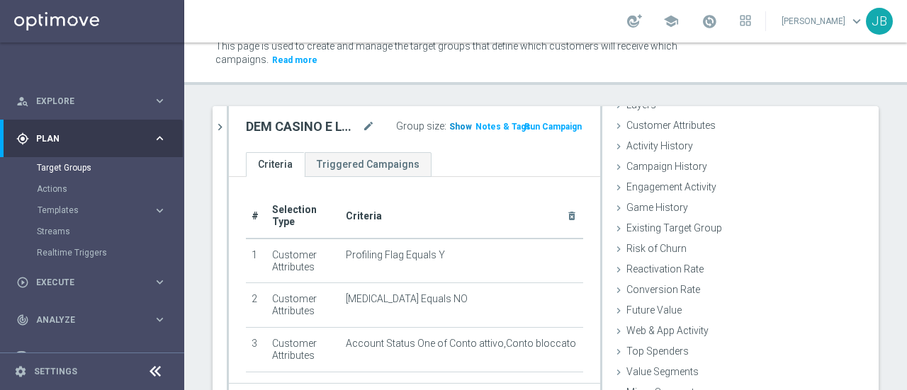
click at [449, 127] on span "Show" at bounding box center [460, 127] width 23 height 10
click at [451, 125] on span "155" at bounding box center [459, 128] width 18 height 13
click at [65, 203] on accordion "Templates keyboard_arrow_right Optimail OptiMobile In-App OptiMobile Push Optip…" at bounding box center [110, 210] width 146 height 21
click at [67, 209] on span "Templates" at bounding box center [88, 210] width 101 height 9
click at [69, 229] on link "Optimail" at bounding box center [95, 231] width 103 height 11
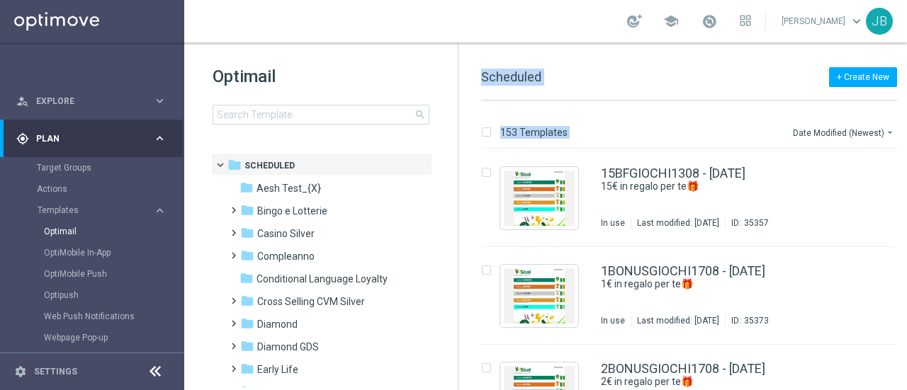
drag, startPoint x: 452, startPoint y: 168, endPoint x: 459, endPoint y: 208, distance: 40.9
click at [459, 208] on div "Optimail search folder 1 Folder folder Scheduled more_vert folder Aesh Test_{X}…" at bounding box center [554, 217] width 741 height 348
click at [231, 320] on span at bounding box center [230, 318] width 6 height 6
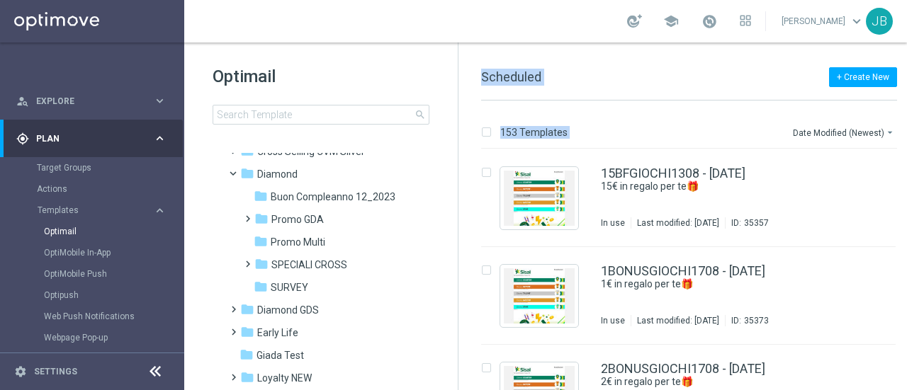
scroll to position [149, 0]
click at [456, 248] on div "Optimail search folder 1 Folder folder Scheduled more_vert folder Aesh Test_{X}…" at bounding box center [321, 217] width 274 height 348
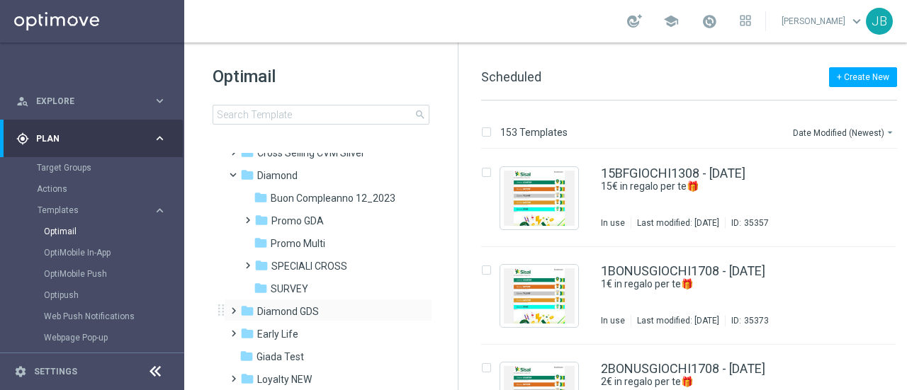
click at [232, 308] on span at bounding box center [230, 305] width 6 height 6
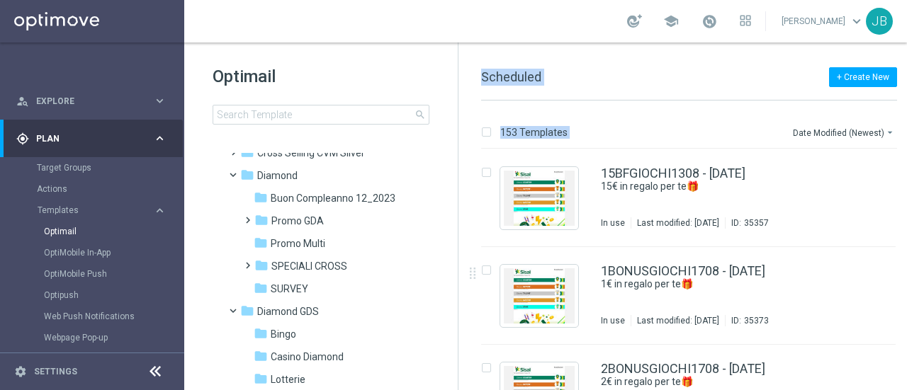
drag, startPoint x: 456, startPoint y: 242, endPoint x: 459, endPoint y: 270, distance: 27.7
click at [459, 270] on div "Optimail search folder 1 Folder folder Scheduled more_vert folder Aesh Test_{X}…" at bounding box center [554, 217] width 741 height 348
click at [286, 335] on span "Bingo" at bounding box center [284, 334] width 26 height 13
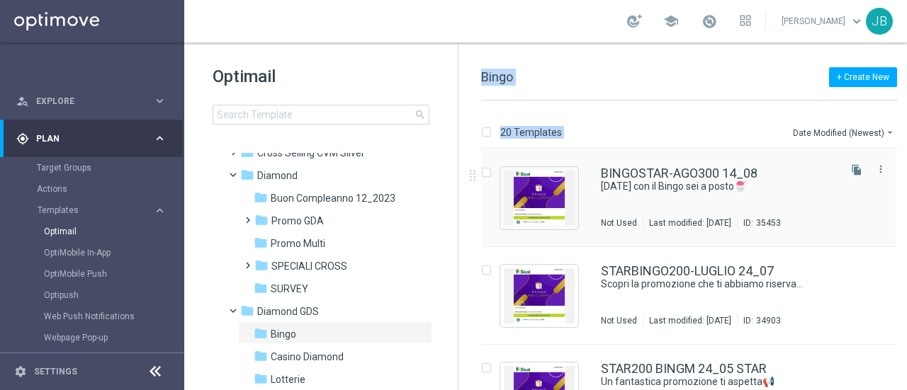
click at [606, 210] on div "BINGOSTAR-AGO300 14_08 Ferragosto con il Bingo sei a posto🍧 Not Used Last modif…" at bounding box center [718, 198] width 235 height 62
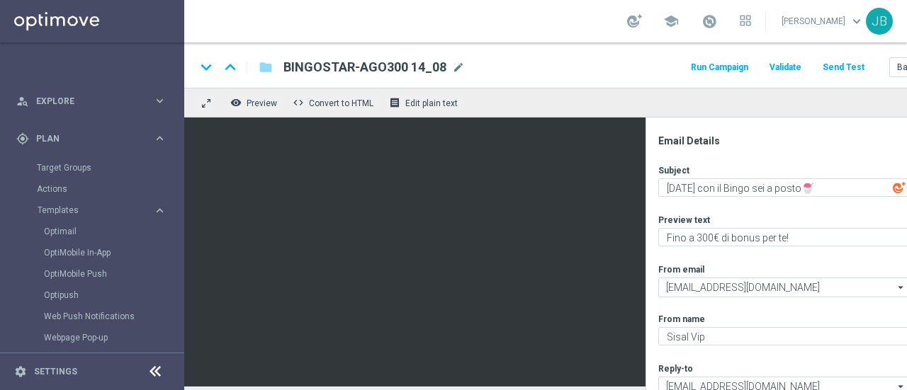
scroll to position [11, 0]
click at [731, 58] on button "Run Campaign" at bounding box center [720, 67] width 62 height 19
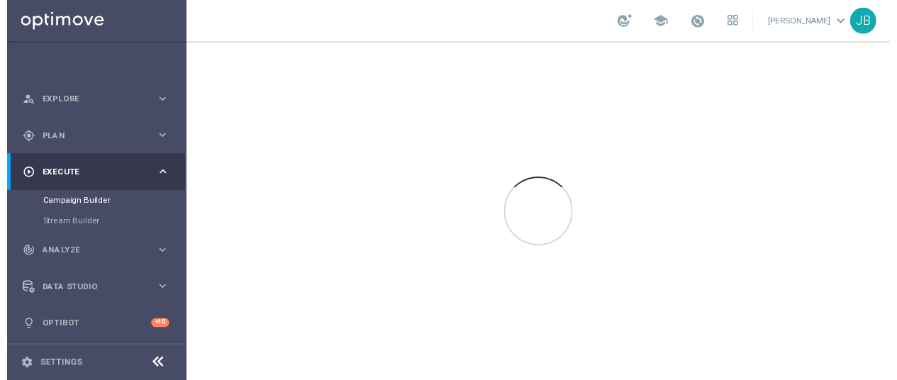
scroll to position [0, 0]
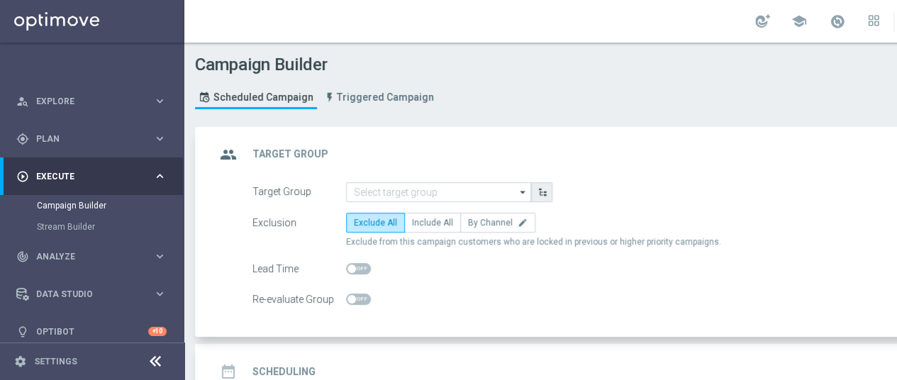
click at [542, 195] on icon "button" at bounding box center [542, 192] width 10 height 10
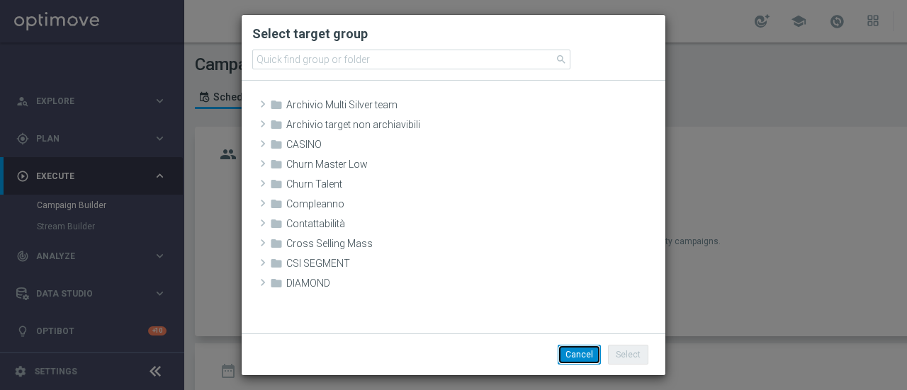
click at [586, 352] on button "Cancel" at bounding box center [579, 355] width 43 height 20
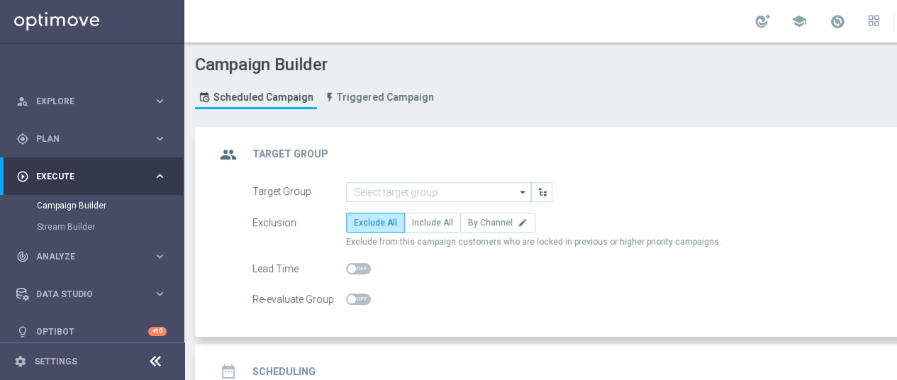
click at [519, 190] on icon "arrow_drop_down" at bounding box center [523, 192] width 14 height 18
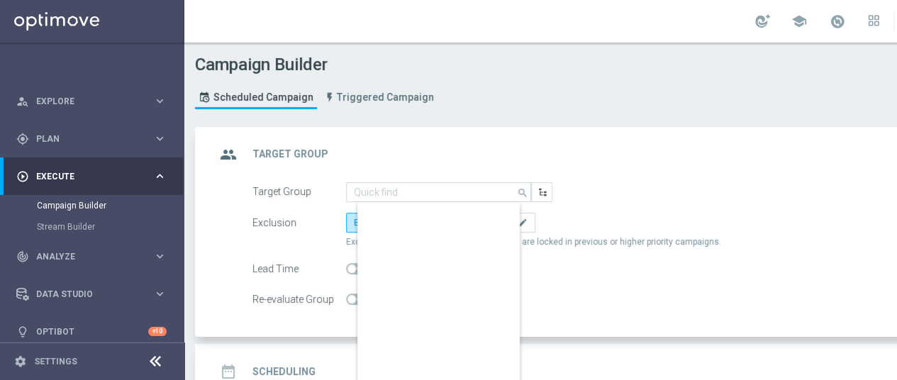
scroll to position [87325, 0]
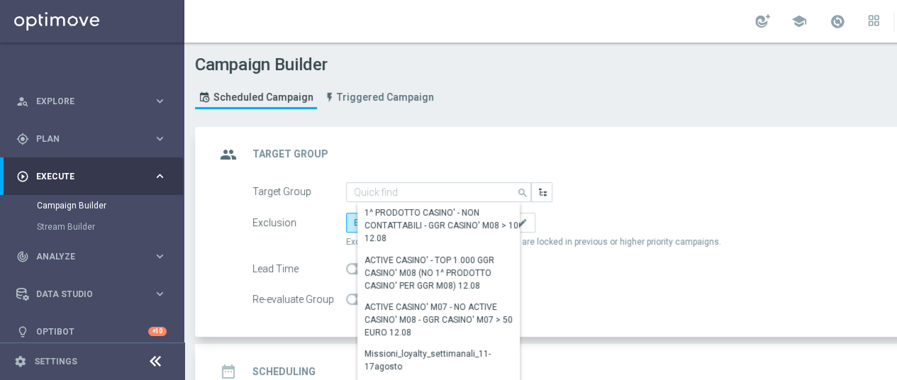
click at [760, 286] on form "Target Group search Drag here to set row groups Drag here to set column labels …" at bounding box center [627, 246] width 750 height 128
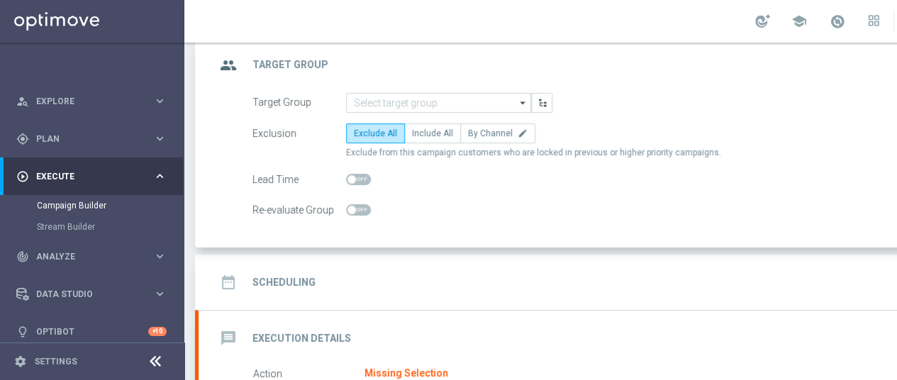
scroll to position [113, 0]
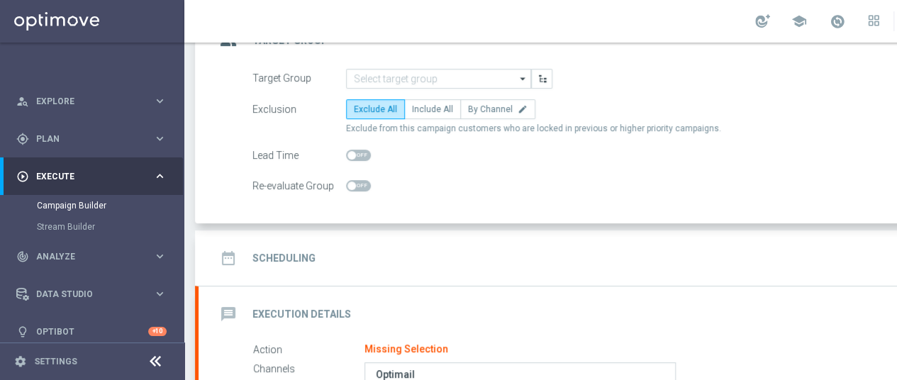
click at [526, 79] on icon "arrow_drop_down" at bounding box center [523, 78] width 14 height 18
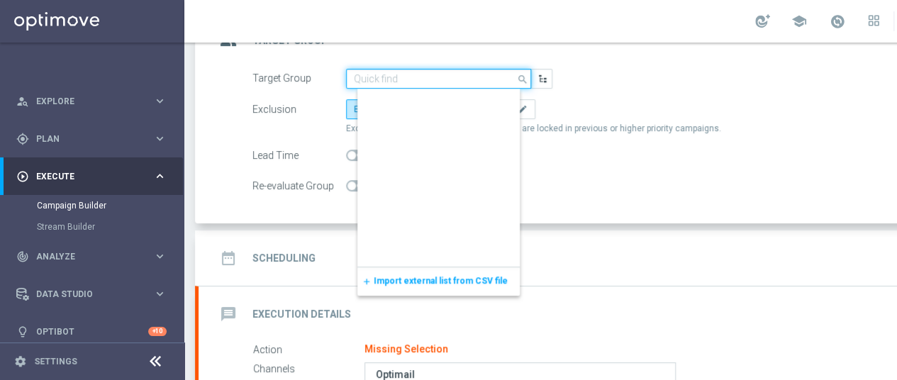
scroll to position [0, 0]
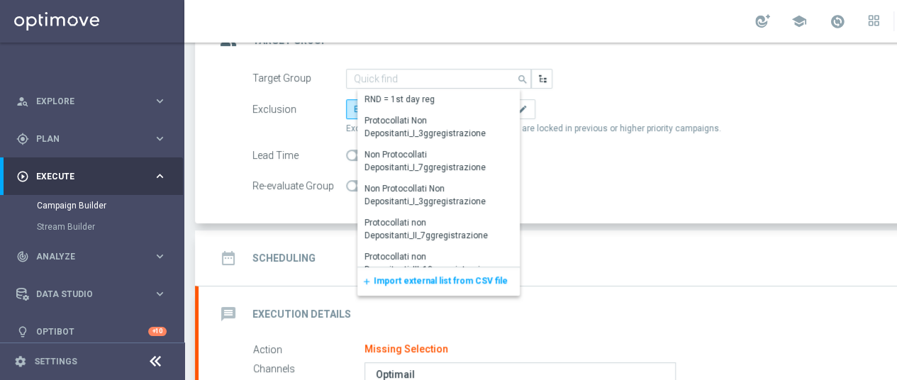
click at [462, 276] on span "Import external list from CSV file" at bounding box center [440, 281] width 134 height 10
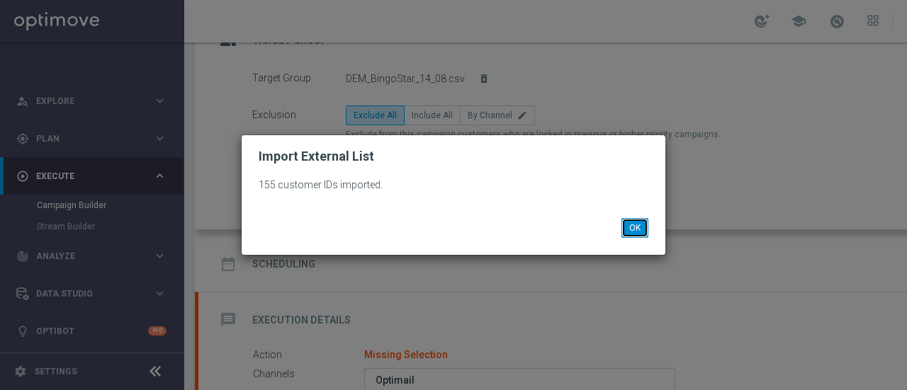
click at [636, 232] on button "OK" at bounding box center [635, 228] width 27 height 20
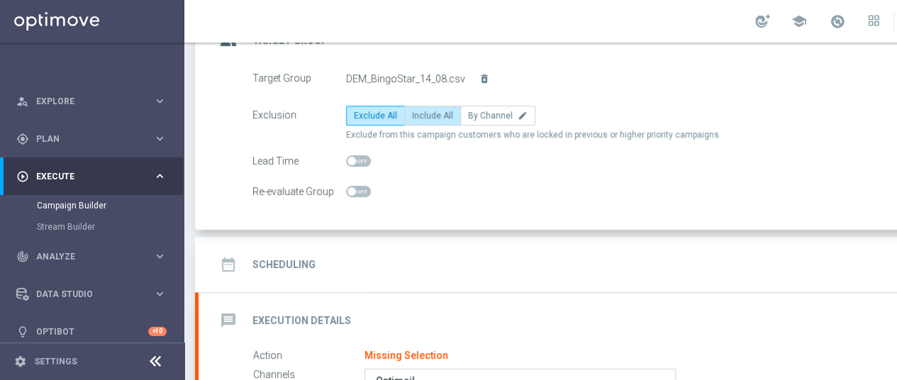
click at [439, 113] on span "Include All" at bounding box center [432, 116] width 41 height 10
click at [421, 113] on input "Include All" at bounding box center [416, 117] width 9 height 9
radio input "true"
click at [490, 260] on div "date_range Scheduling keyboard_arrow_down" at bounding box center [611, 264] width 792 height 27
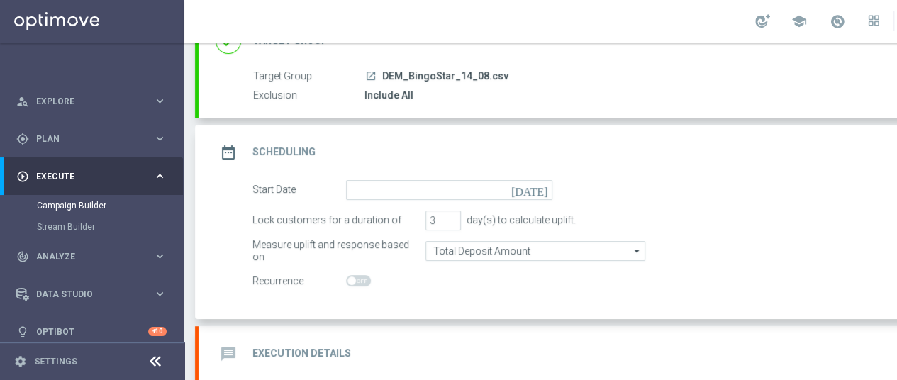
click at [544, 189] on icon "today" at bounding box center [532, 188] width 42 height 16
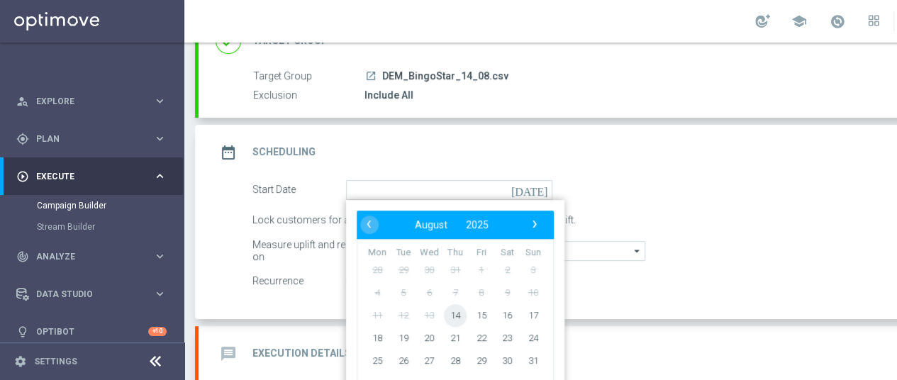
click at [461, 311] on span "14" at bounding box center [455, 314] width 23 height 23
type input "14 Aug 2025"
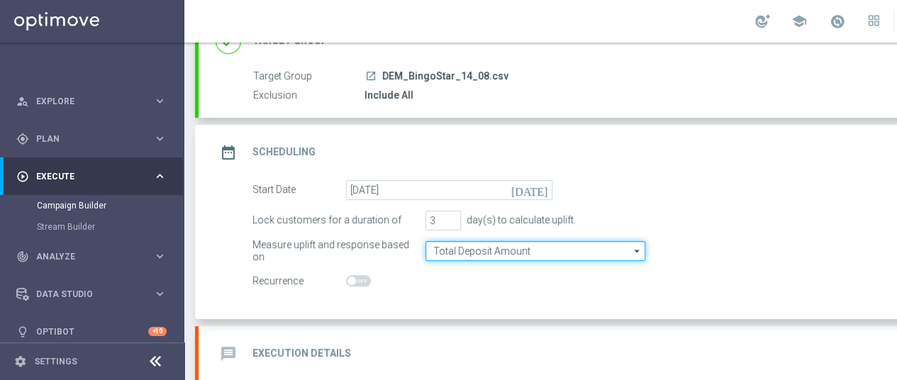
click at [514, 249] on input "Total Deposit Amount" at bounding box center [535, 251] width 220 height 20
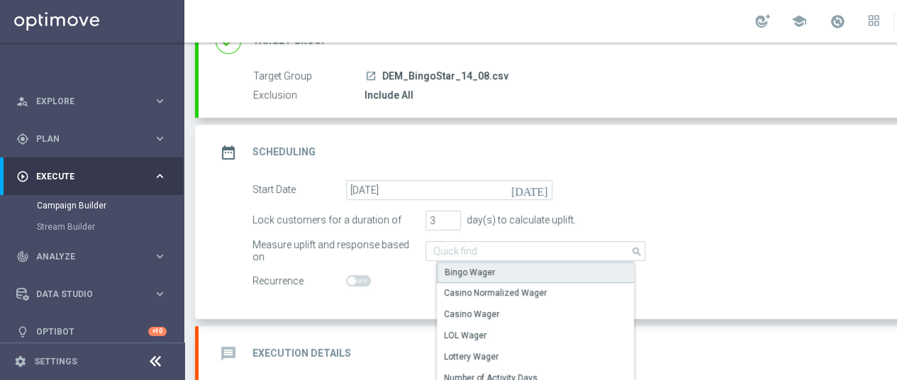
click at [512, 272] on div "Bingo Wager" at bounding box center [541, 272] width 208 height 21
type input "Bingo Wager"
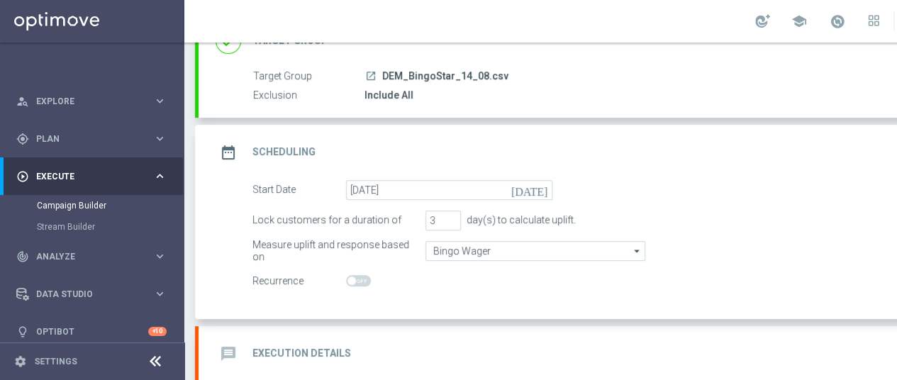
scroll to position [11, 0]
click at [385, 342] on div "message Execution Details keyboard_arrow_down" at bounding box center [611, 353] width 792 height 27
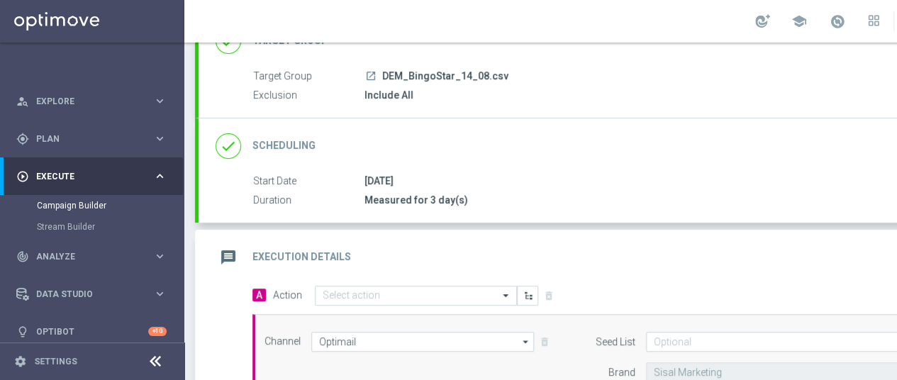
click at [713, 261] on div "message Execution Details keyboard_arrow_up" at bounding box center [611, 257] width 826 height 55
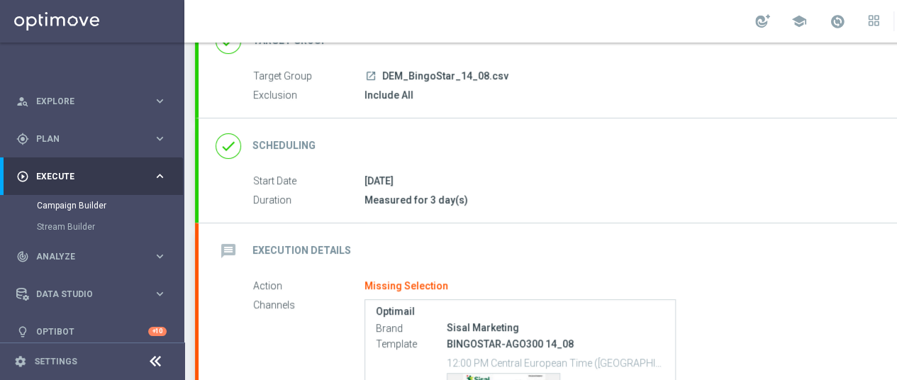
click at [713, 261] on div "message Execution Details keyboard_arrow_down" at bounding box center [611, 250] width 826 height 55
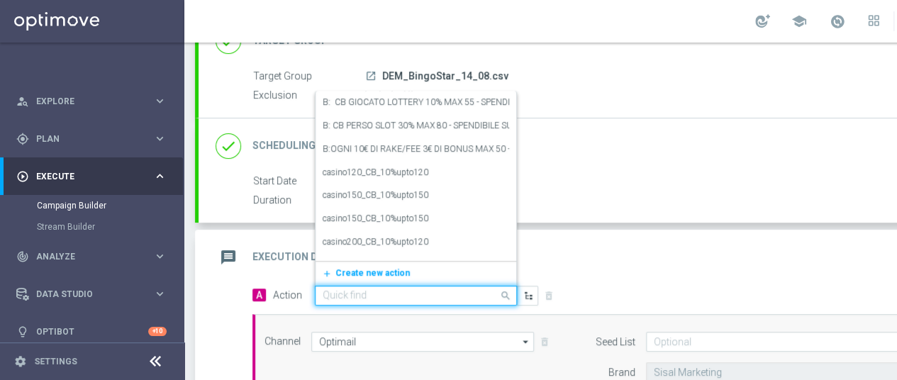
click at [377, 290] on input "text" at bounding box center [401, 296] width 158 height 12
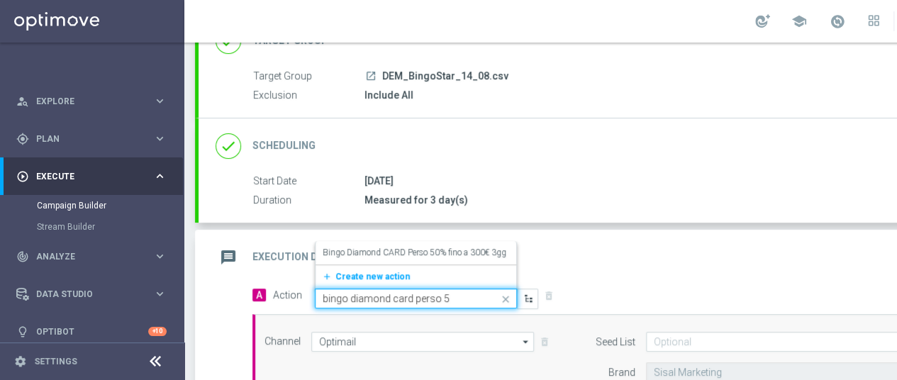
type input "bingo diamond card perso 50"
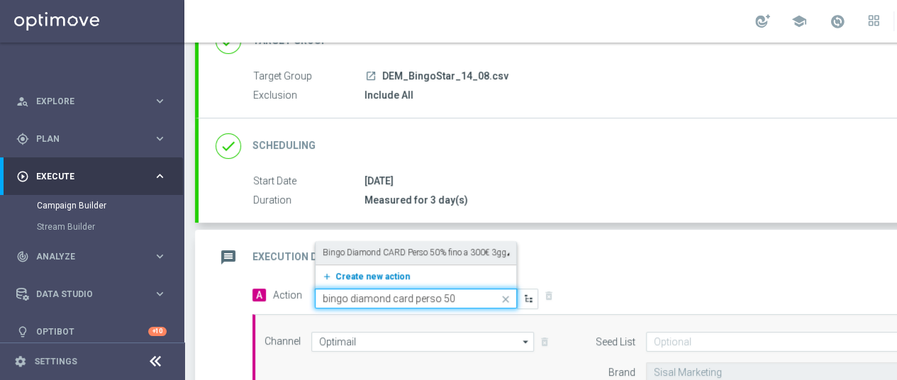
drag, startPoint x: 417, startPoint y: 243, endPoint x: 427, endPoint y: 262, distance: 21.2
click at [427, 262] on ng-dropdown-panel "Bingo Diamond CARD Perso 50% fino a 300€ 3gg edit add_new Create new action" at bounding box center [416, 265] width 202 height 48
click at [416, 247] on label "Bingo Diamond CARD Perso 50% fino a 300€ 3gg" at bounding box center [414, 253] width 184 height 12
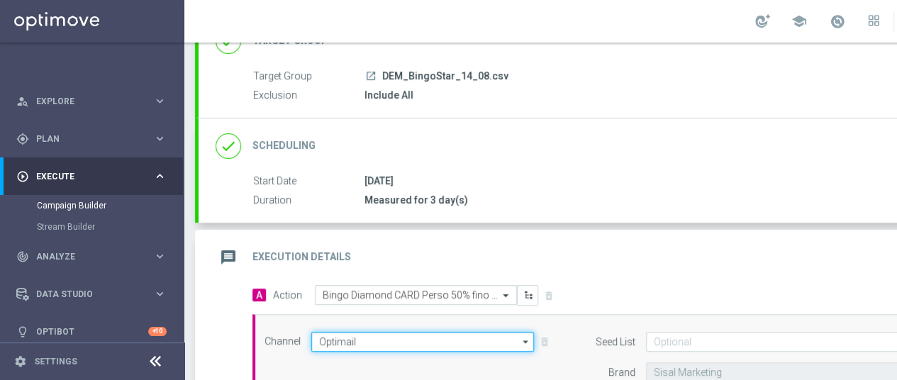
click at [473, 332] on input "Optimail" at bounding box center [422, 342] width 223 height 20
click at [473, 332] on input at bounding box center [422, 342] width 223 height 20
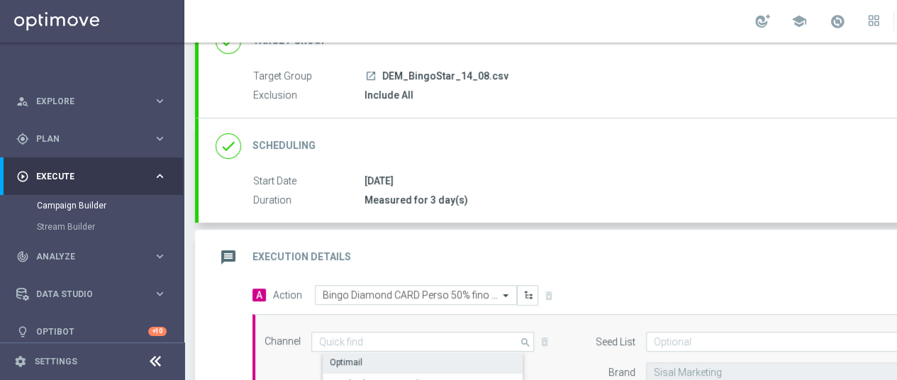
click at [628, 261] on div "message Execution Details keyboard_arrow_up" at bounding box center [611, 257] width 826 height 55
type input "Optimail"
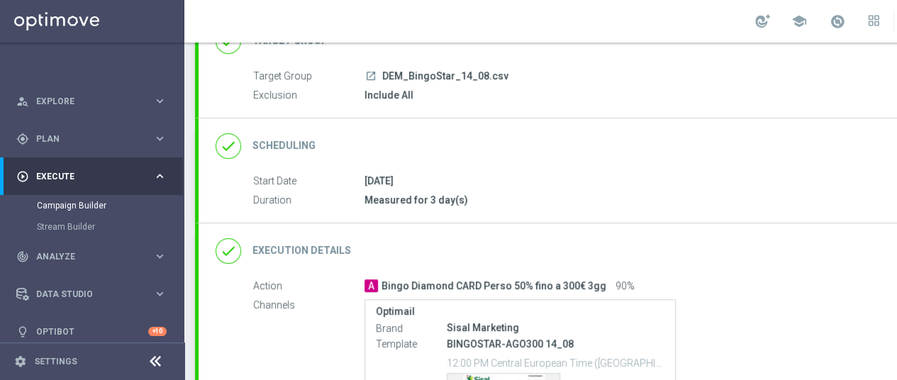
click at [486, 255] on div "done Execution Details keyboard_arrow_down" at bounding box center [611, 250] width 826 height 55
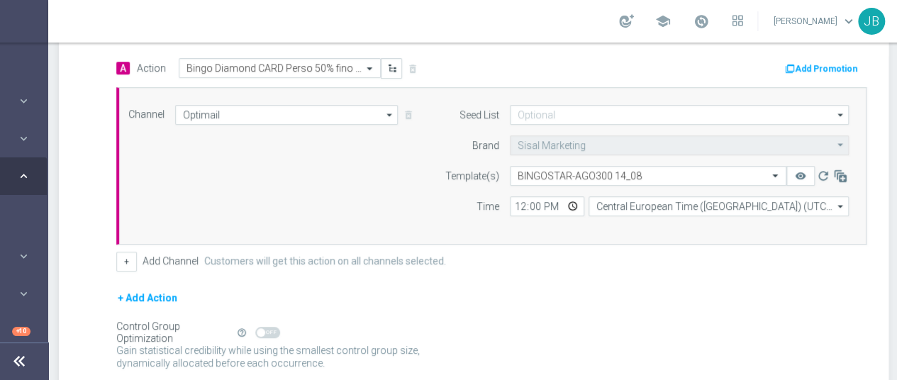
scroll to position [11, 149]
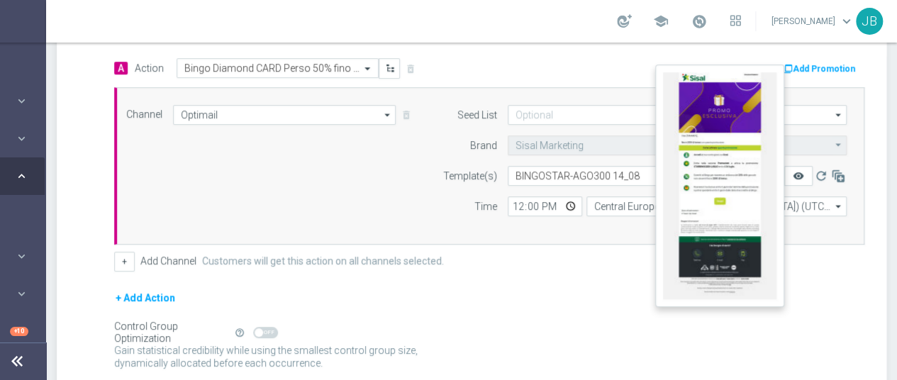
click at [792, 170] on icon "remove_red_eye" at bounding box center [797, 175] width 11 height 11
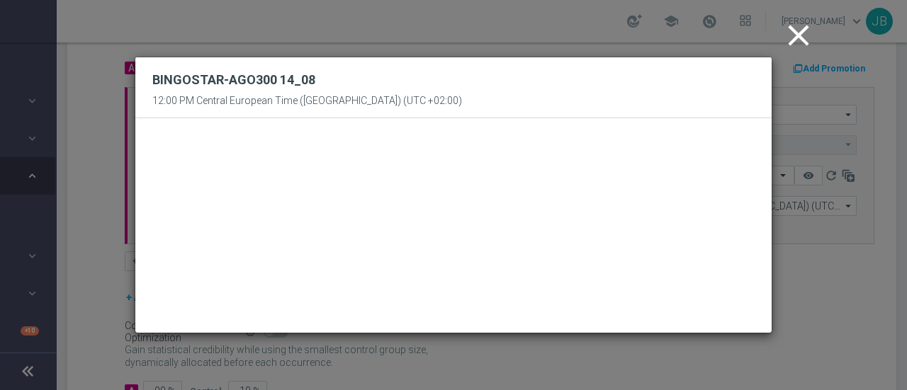
click at [794, 39] on icon "close" at bounding box center [798, 35] width 35 height 35
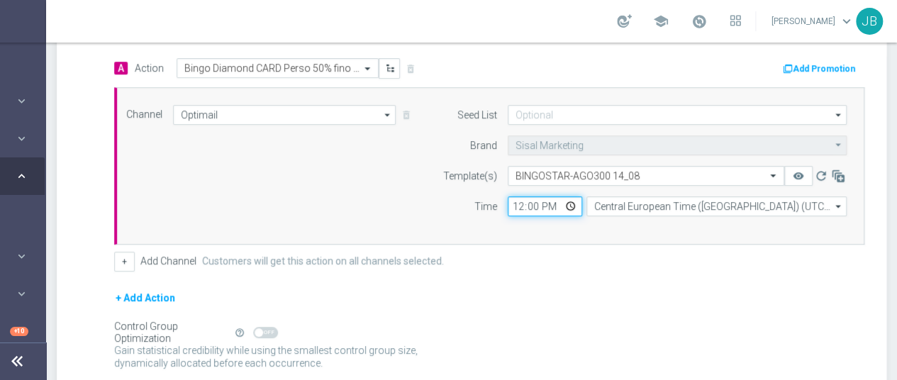
click at [519, 198] on input "12:00" at bounding box center [544, 206] width 74 height 20
type input "14:30"
click at [529, 274] on form "A Action Select action Bingo Diamond CARD Perso 50% fino a 300€ 3gg delete_fore…" at bounding box center [489, 230] width 750 height 344
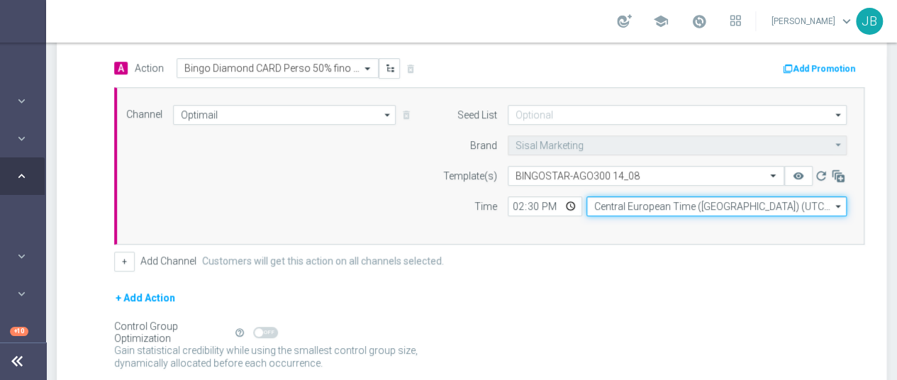
click at [645, 202] on input "Central European Time (Berlin) (UTC +02:00)" at bounding box center [716, 206] width 260 height 20
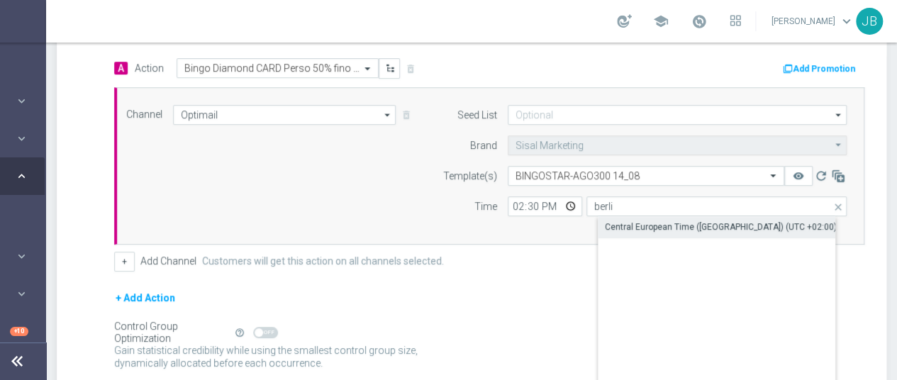
click at [658, 225] on div "Central European Time (Berlin) (UTC +02:00)" at bounding box center [721, 226] width 232 height 13
type input "Central European Time (Berlin) (UTC +02:00)"
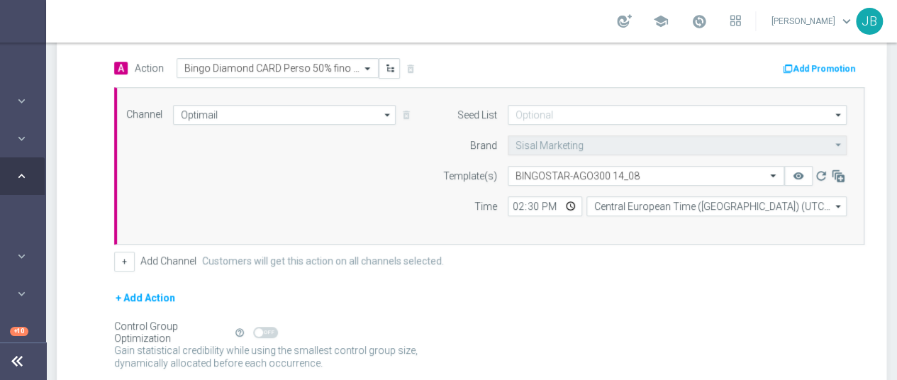
click at [816, 305] on div "+ Add Action" at bounding box center [489, 306] width 750 height 35
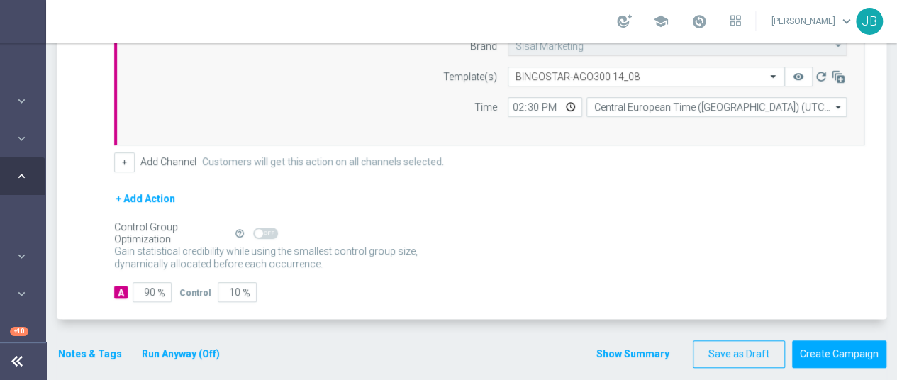
scroll to position [440, 0]
click at [157, 288] on span "%" at bounding box center [161, 292] width 8 height 12
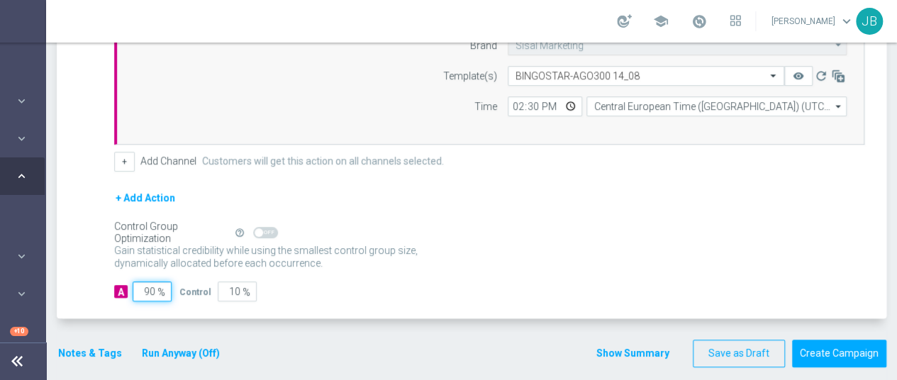
click at [144, 284] on input "90" at bounding box center [152, 291] width 39 height 20
type input "1"
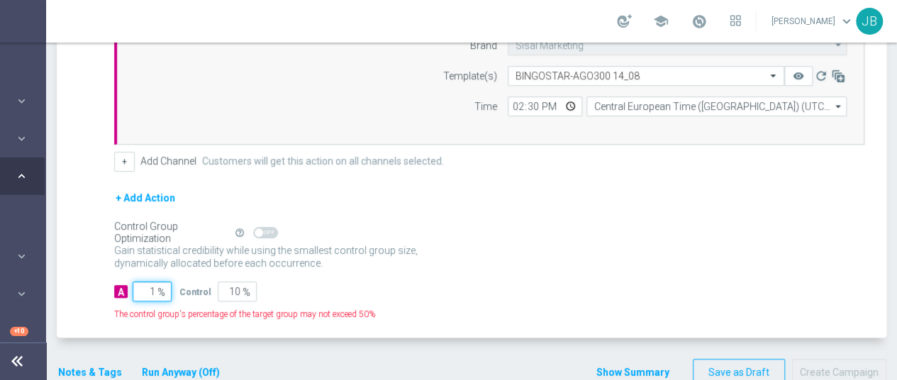
type input "99"
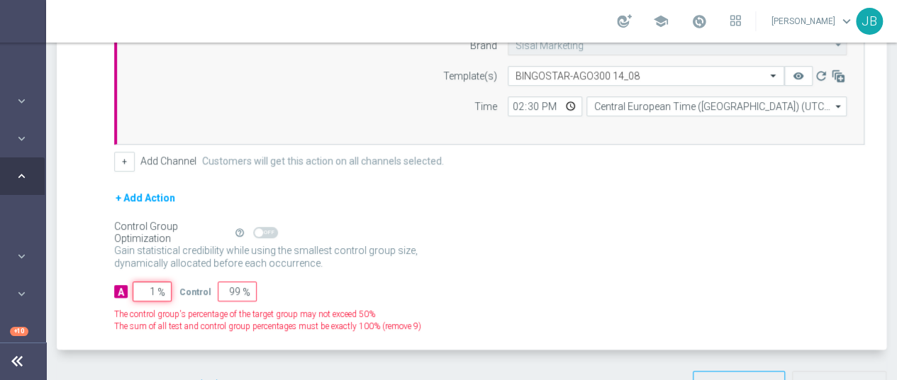
type input "10"
type input "90"
type input "100"
type input "0"
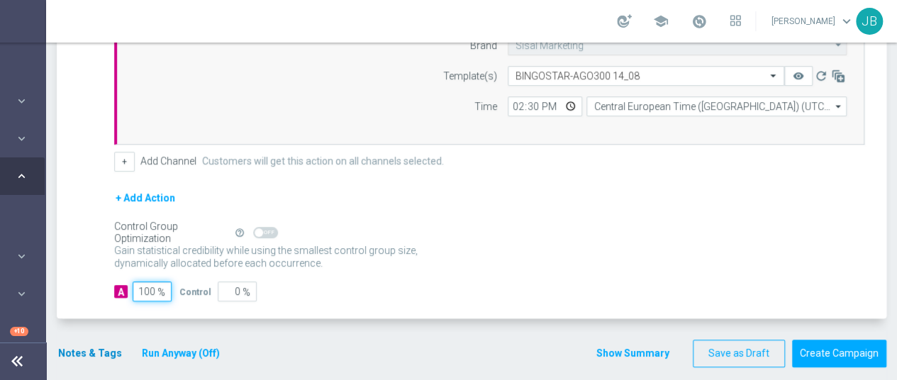
type input "100"
click at [99, 347] on button "Notes & Tags" at bounding box center [90, 353] width 67 height 18
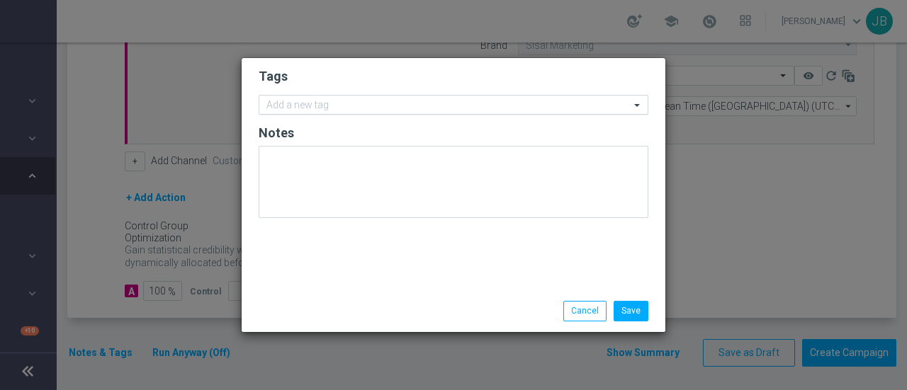
click at [349, 101] on input "text" at bounding box center [448, 106] width 364 height 12
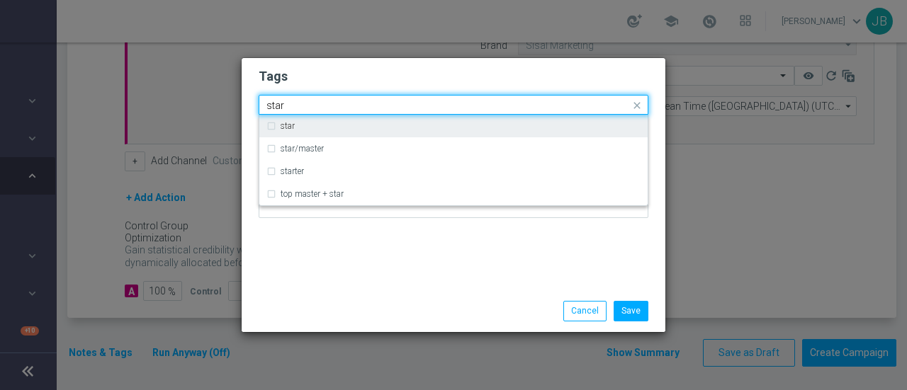
click at [327, 125] on div "star" at bounding box center [461, 126] width 360 height 9
type input "star"
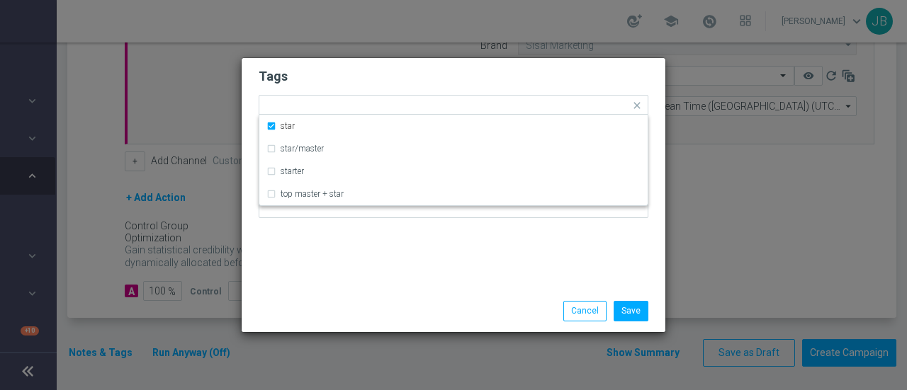
click at [397, 76] on h2 "Tags" at bounding box center [454, 76] width 390 height 17
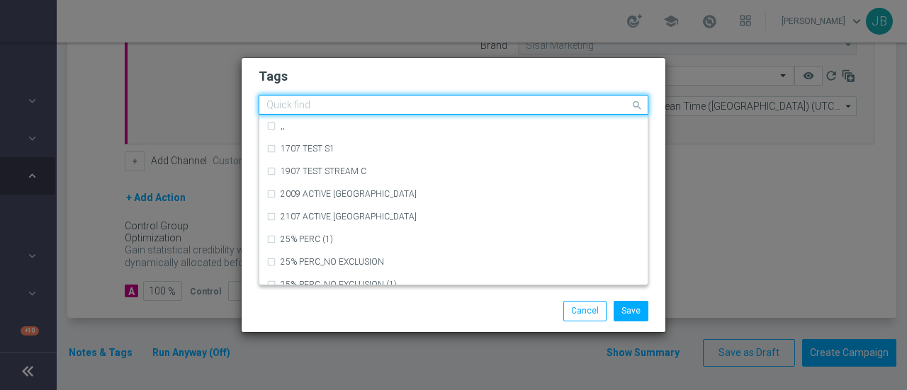
click at [364, 107] on input "text" at bounding box center [448, 106] width 364 height 12
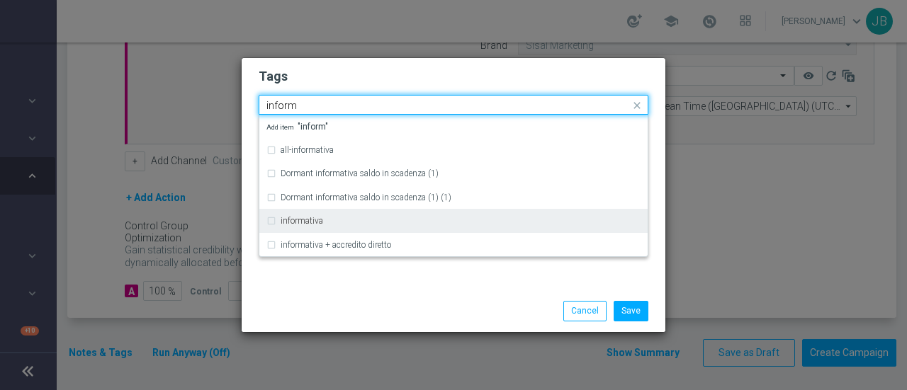
click at [317, 221] on label "informativa" at bounding box center [302, 221] width 43 height 9
type input "inform"
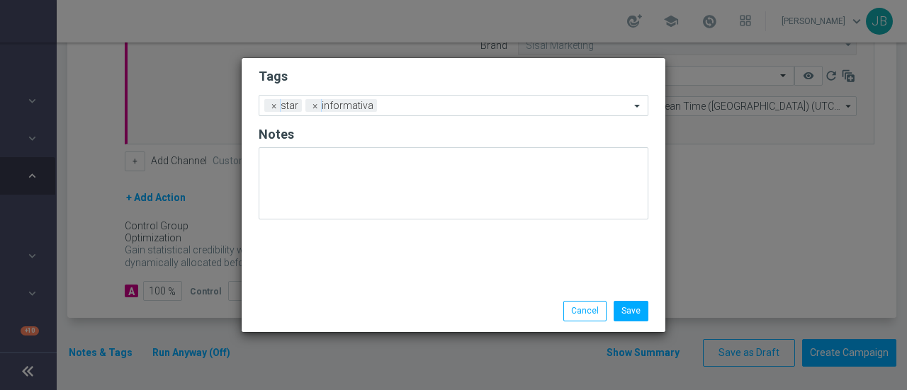
click at [399, 82] on h2 "Tags" at bounding box center [454, 76] width 390 height 17
click at [629, 304] on button "Save" at bounding box center [631, 311] width 35 height 20
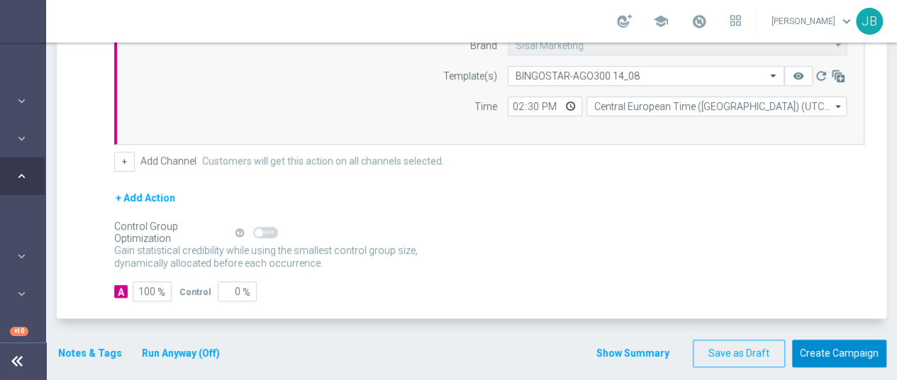
click at [829, 343] on button "Create Campaign" at bounding box center [839, 353] width 94 height 28
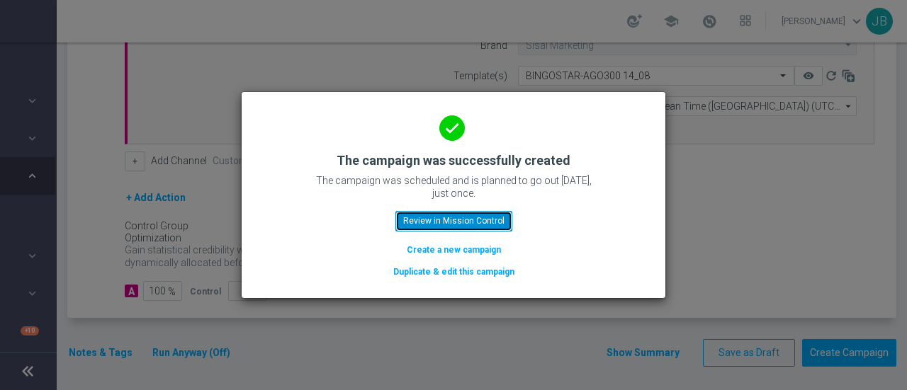
click at [469, 219] on button "Review in Mission Control" at bounding box center [453, 221] width 117 height 20
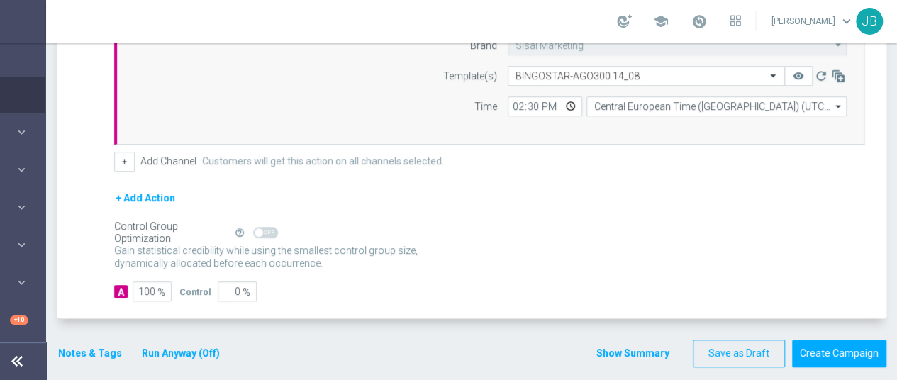
scroll to position [27, 0]
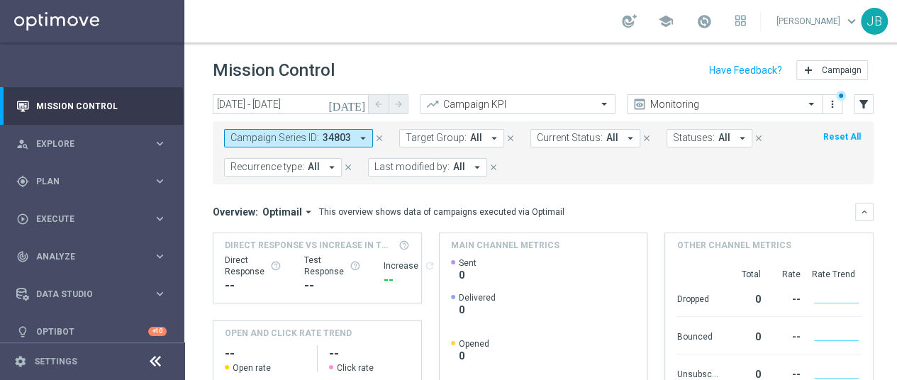
click at [764, 191] on mini-dashboard "Overview: Optimail arrow_drop_down This overview shows data of campaigns execut…" at bounding box center [543, 314] width 661 height 261
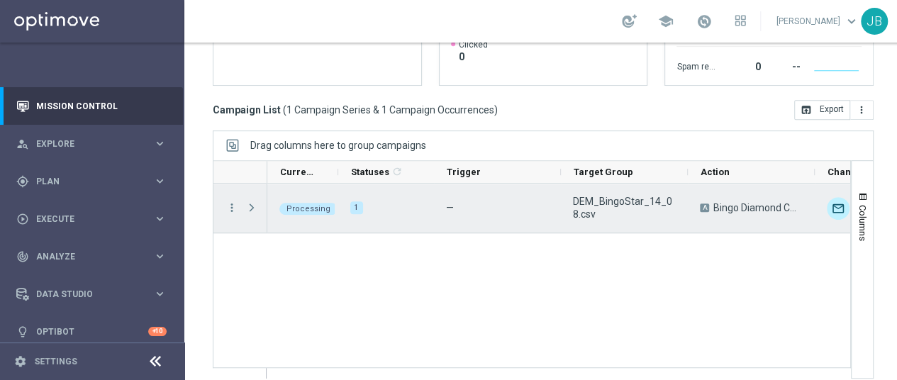
scroll to position [11, 0]
click at [254, 202] on span "Press SPACE to select this row." at bounding box center [251, 207] width 13 height 11
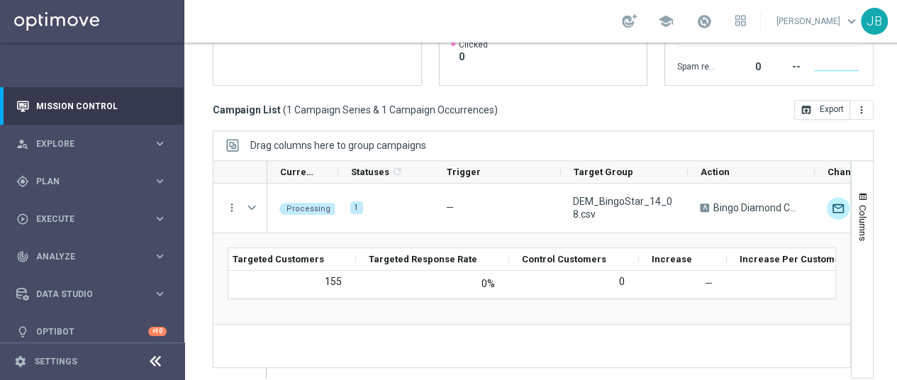
scroll to position [0, 0]
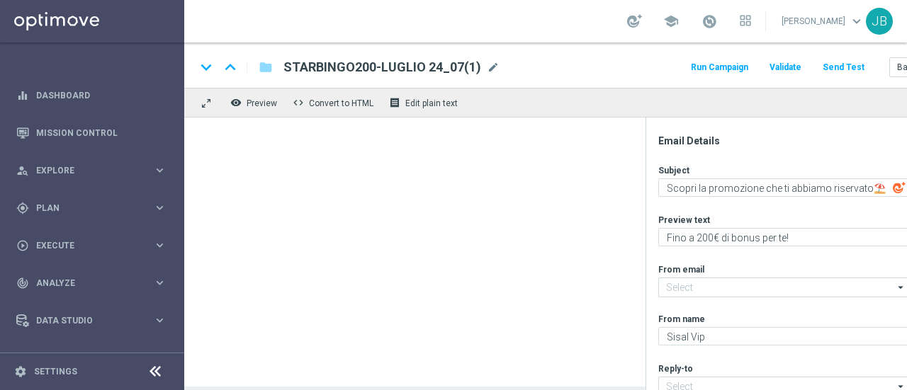
type input "[EMAIL_ADDRESS][DOMAIN_NAME]"
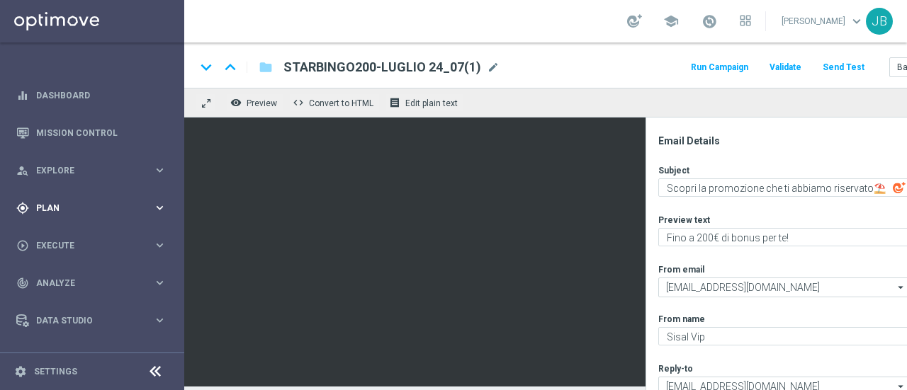
click at [97, 201] on div "gps_fixed Plan keyboard_arrow_right" at bounding box center [91, 208] width 183 height 38
click at [113, 280] on span "Templates" at bounding box center [88, 280] width 101 height 9
click at [61, 303] on link "Optimail" at bounding box center [95, 301] width 103 height 11
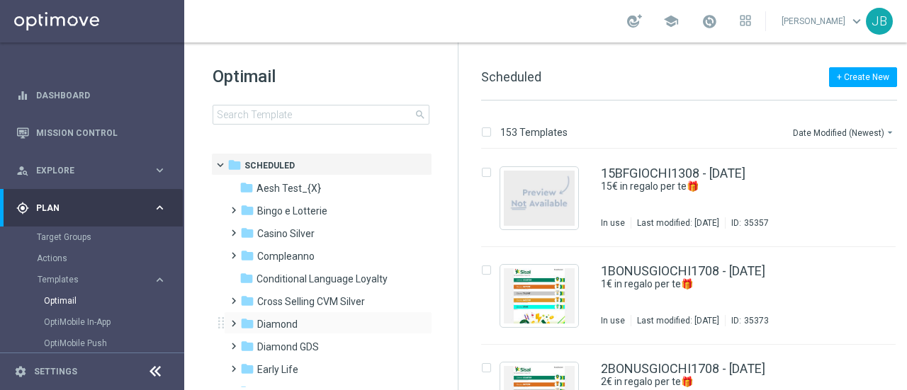
click at [234, 318] on span at bounding box center [230, 318] width 6 height 6
drag, startPoint x: 453, startPoint y: 193, endPoint x: 454, endPoint y: 233, distance: 39.7
click at [454, 233] on div "folder Scheduled more_vert folder Aesh Test_{X} more_vert" at bounding box center [320, 270] width 274 height 235
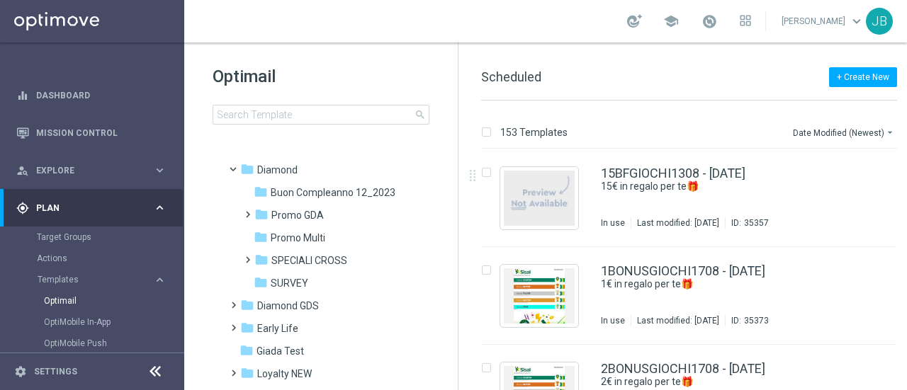
scroll to position [150, 0]
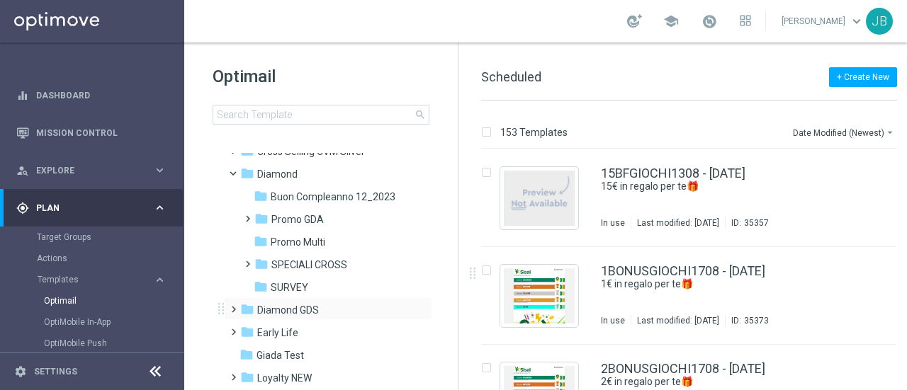
click at [234, 305] on span at bounding box center [230, 303] width 6 height 6
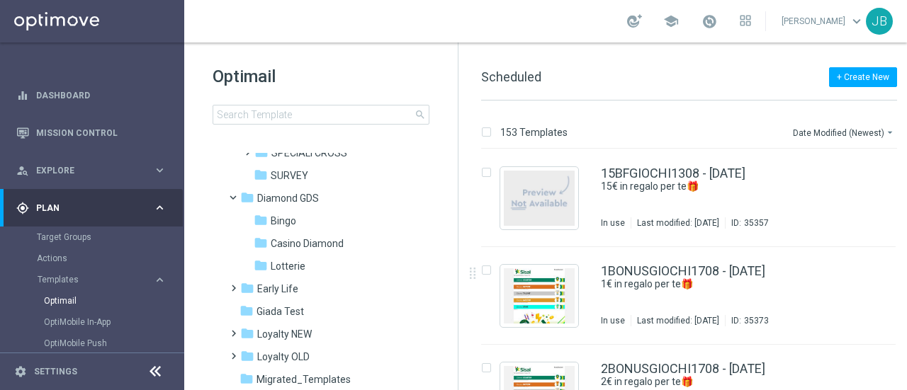
scroll to position [269, 0]
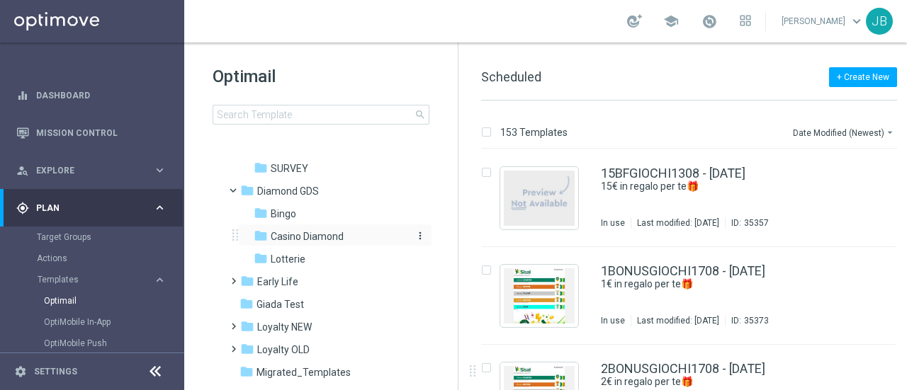
click at [313, 233] on span "Casino Diamond" at bounding box center [307, 236] width 73 height 13
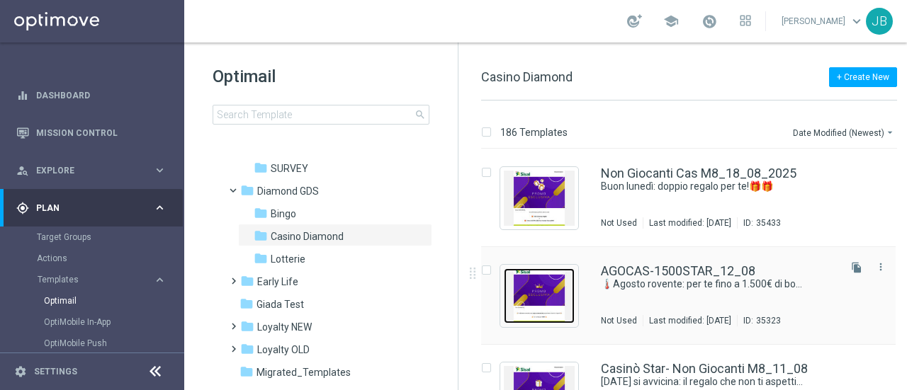
click at [558, 293] on img "Press SPACE to select this row." at bounding box center [539, 296] width 71 height 55
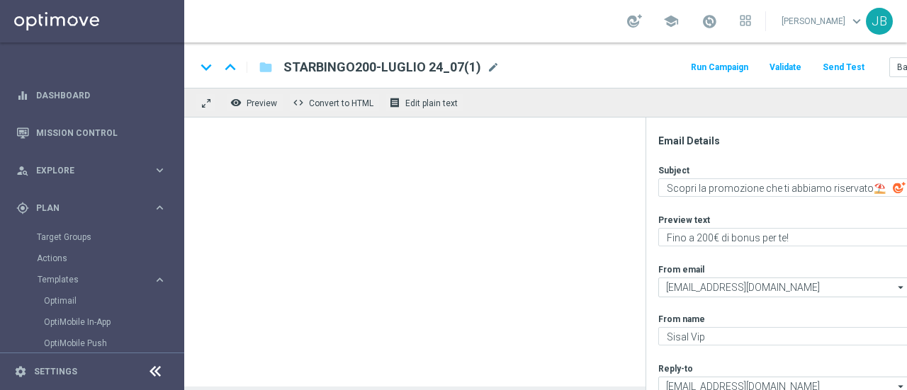
type textarea "🌡️Agosto rovente: per te fino a 1.500€ di bonus!"
type textarea "Divertiti al Casinò, alle Slot e ai Quick Games!"
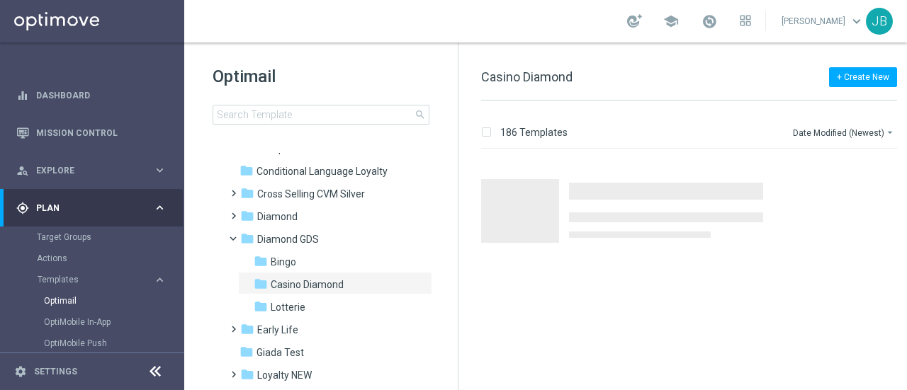
scroll to position [109, 0]
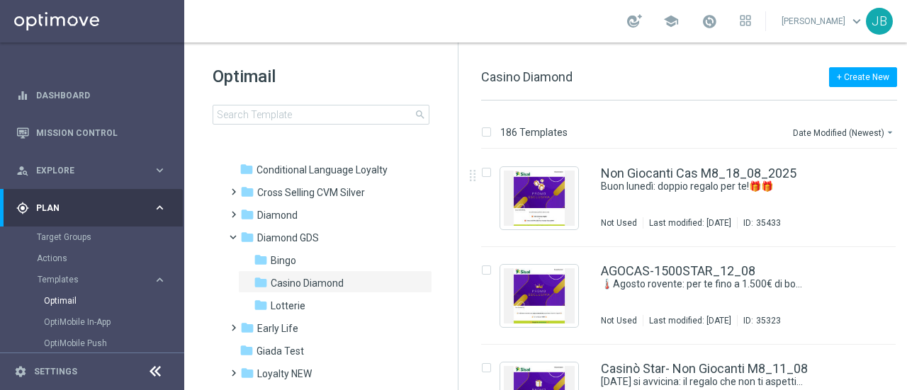
click at [714, 127] on div "186 Templates Date Modified (Newest) arrow_drop_down" at bounding box center [689, 136] width 416 height 26
click at [468, 232] on div "insert_drive_file" at bounding box center [674, 199] width 415 height 98
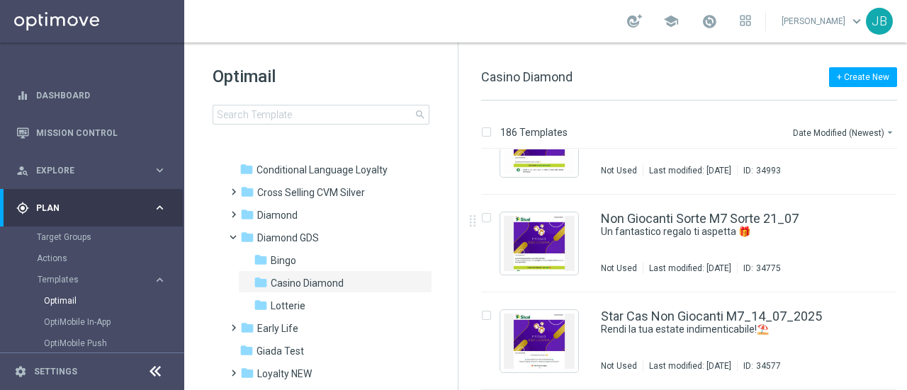
scroll to position [541, 0]
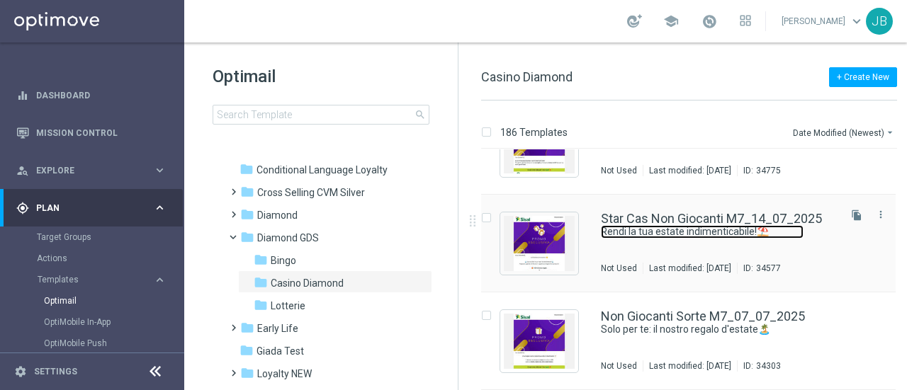
click at [629, 225] on link "Rendi la tua estate indimenticabile!⛱️" at bounding box center [702, 231] width 203 height 13
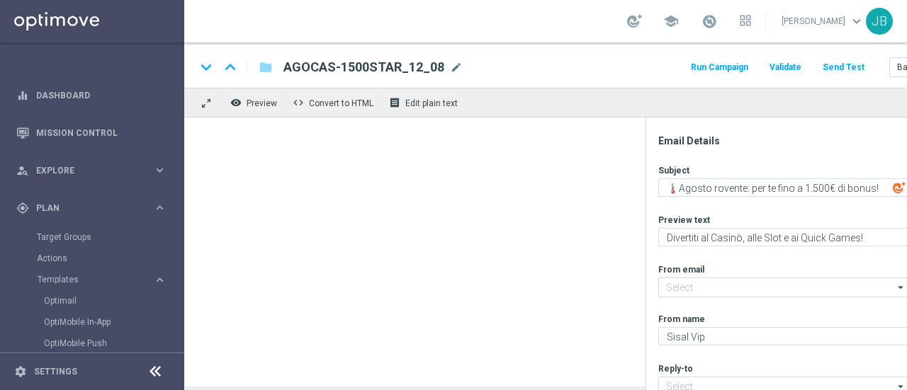
type input "giochi@comunicazioni.sisal.it"
type input "teamvip@sisal.it"
type textarea "Rendi la tua estate indimenticabile!⛱️"
type textarea "Doppio bonus per te: ottieni fino a 650€! ☀️"
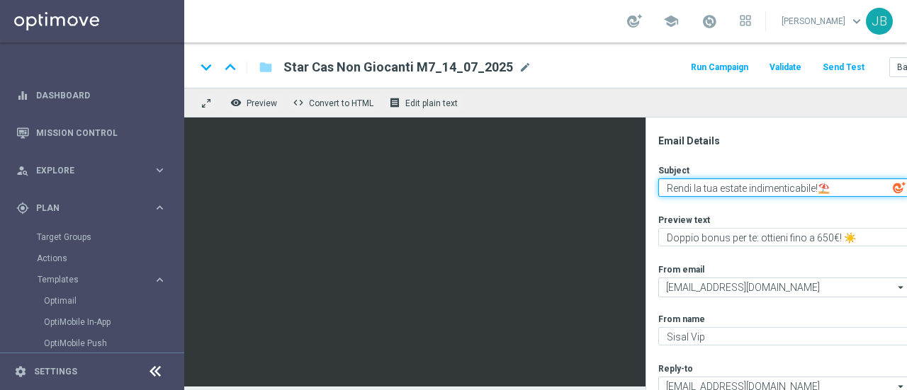
drag, startPoint x: 830, startPoint y: 188, endPoint x: 821, endPoint y: 187, distance: 9.2
click at [821, 187] on textarea "Rendi la tua estate indimenticabile!⛱️" at bounding box center [783, 188] width 251 height 18
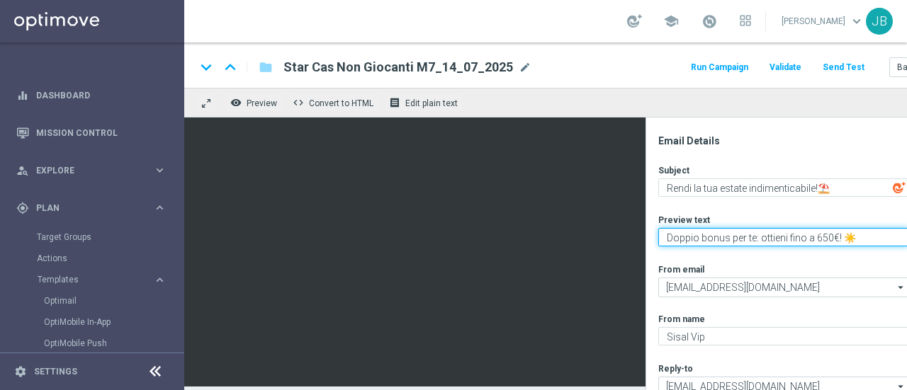
drag, startPoint x: 843, startPoint y: 240, endPoint x: 851, endPoint y: 236, distance: 9.5
click at [851, 236] on textarea "Doppio bonus per te: ottieni fino a 650€! ☀️" at bounding box center [783, 237] width 251 height 18
click at [842, 239] on textarea "Doppio bonus per te: ottieni fino a 650€! ☀️" at bounding box center [783, 237] width 251 height 18
drag, startPoint x: 842, startPoint y: 239, endPoint x: 852, endPoint y: 237, distance: 10.1
click at [852, 237] on textarea "Doppio bonus per te: ottieni fino a 650€! ☀️" at bounding box center [783, 237] width 251 height 18
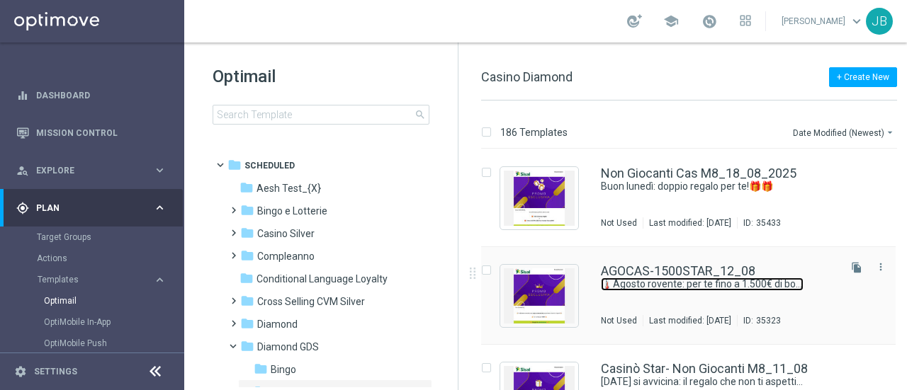
click at [679, 278] on link "🌡️Agosto rovente: per te fino a 1.500€ di bonus!" at bounding box center [702, 284] width 203 height 13
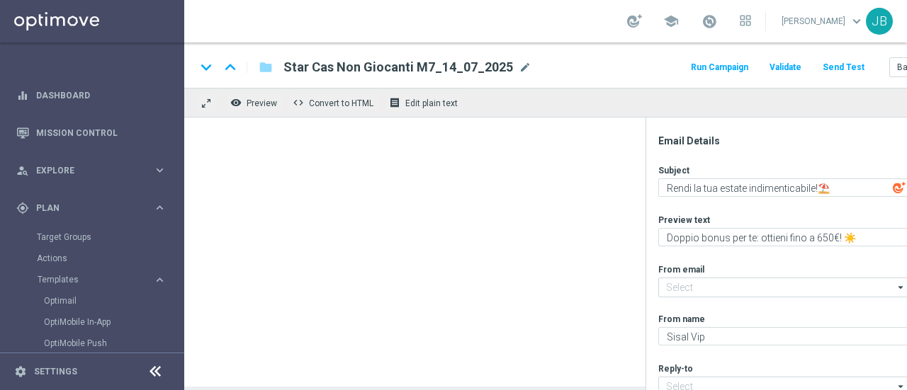
type input "giochi@comunicazioni.sisal.it"
type input "teamvip@sisal.it"
type textarea "🌡️Agosto rovente: per te fino a 1.500€ di bonus!"
type textarea "Divertiti al Casinò, alle Slot e ai Quick Games!"
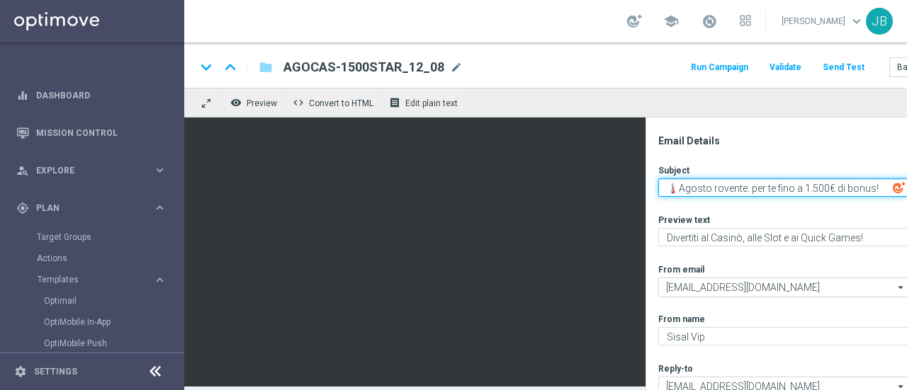
drag, startPoint x: 678, startPoint y: 189, endPoint x: 661, endPoint y: 188, distance: 17.1
click at [661, 188] on textarea "🌡️Agosto rovente: per te fino a 1.500€ di bonus!" at bounding box center [783, 188] width 251 height 18
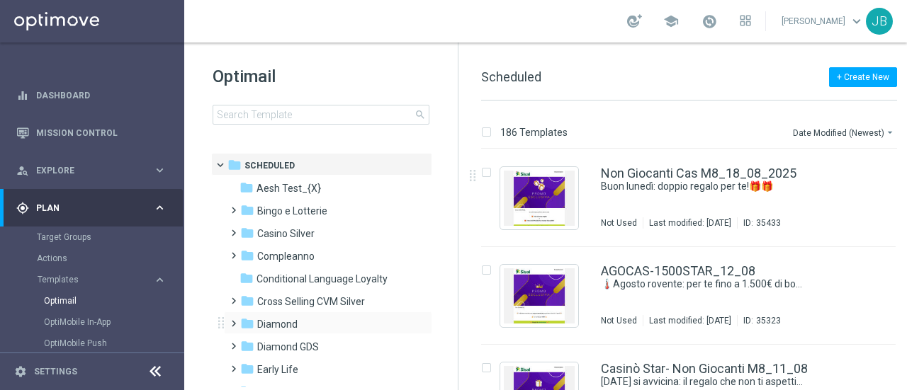
click at [234, 320] on span at bounding box center [230, 318] width 6 height 6
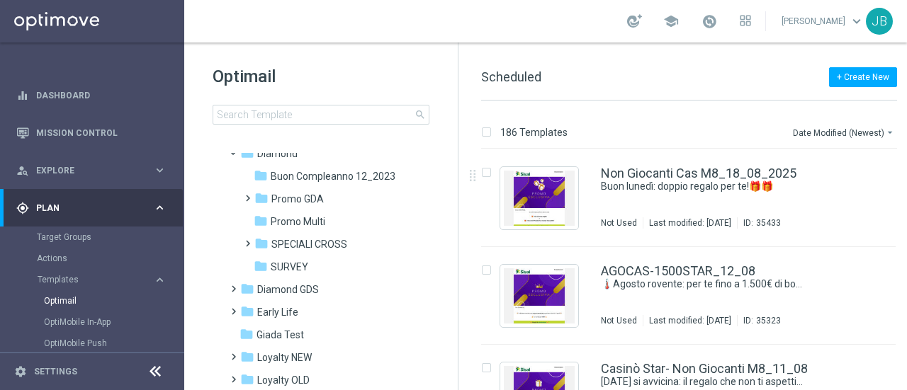
scroll to position [168, 0]
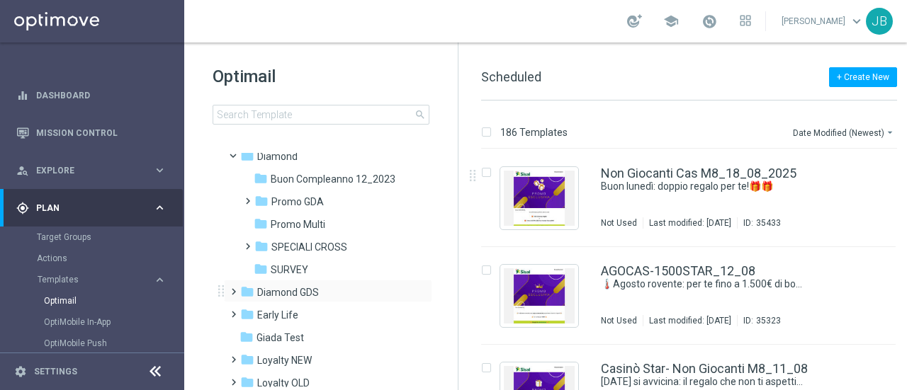
click at [234, 288] on span at bounding box center [230, 286] width 6 height 6
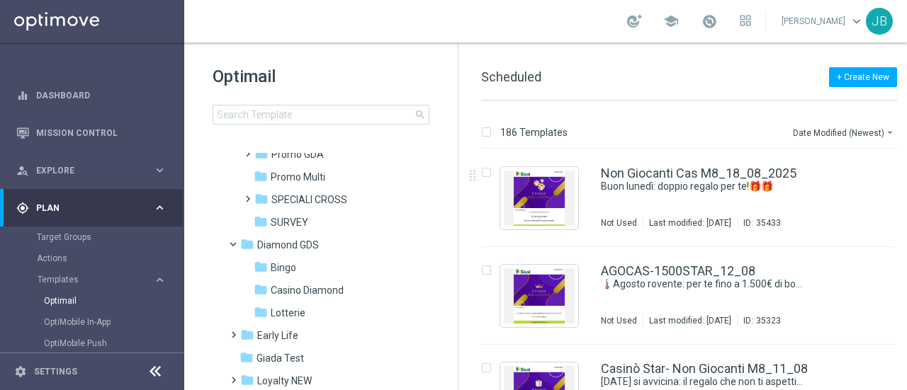
scroll to position [230, 0]
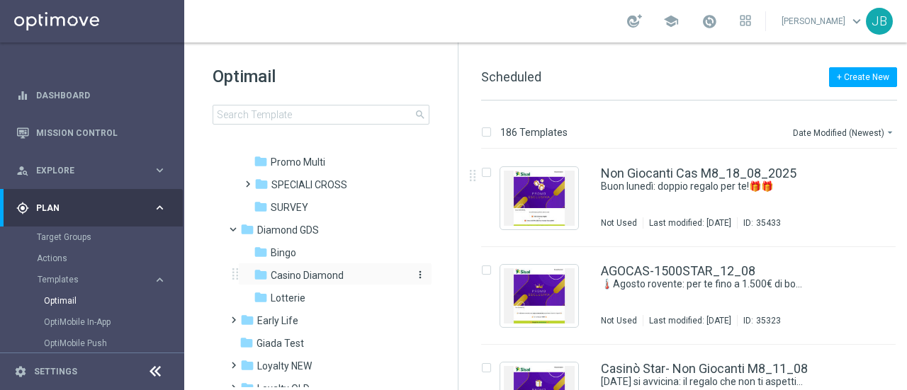
click at [318, 277] on span "Casino Diamond" at bounding box center [307, 275] width 73 height 13
drag, startPoint x: 836, startPoint y: 313, endPoint x: 817, endPoint y: 227, distance: 87.9
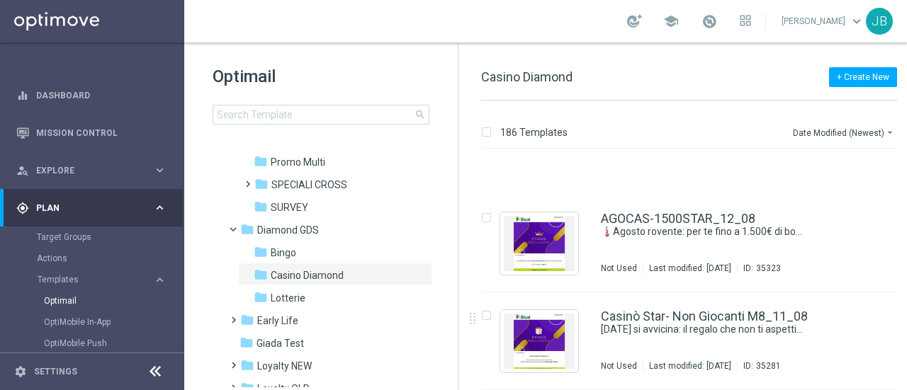
scroll to position [150, 0]
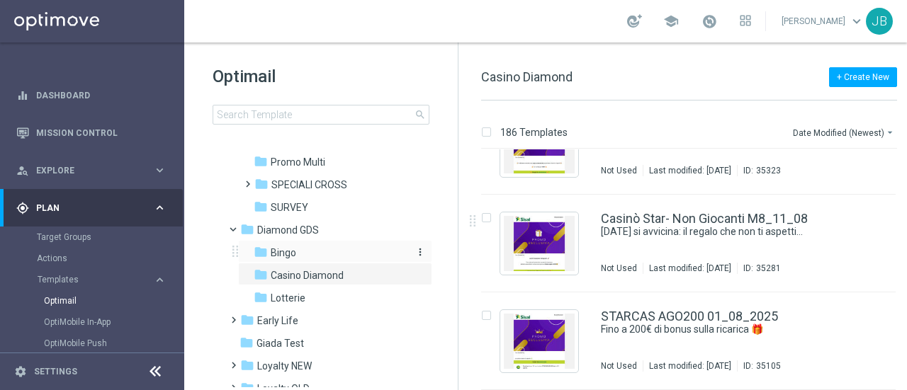
click at [295, 254] on span "Bingo" at bounding box center [284, 253] width 26 height 13
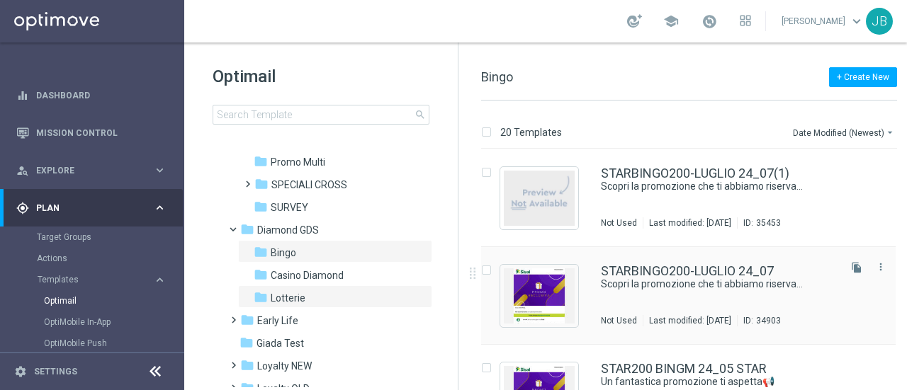
click at [646, 254] on div "STARBINGO200-LUGLIO 24_07 Scopri la promozione che ti abbiamo riservato⛱️​ Not …" at bounding box center [688, 296] width 415 height 98
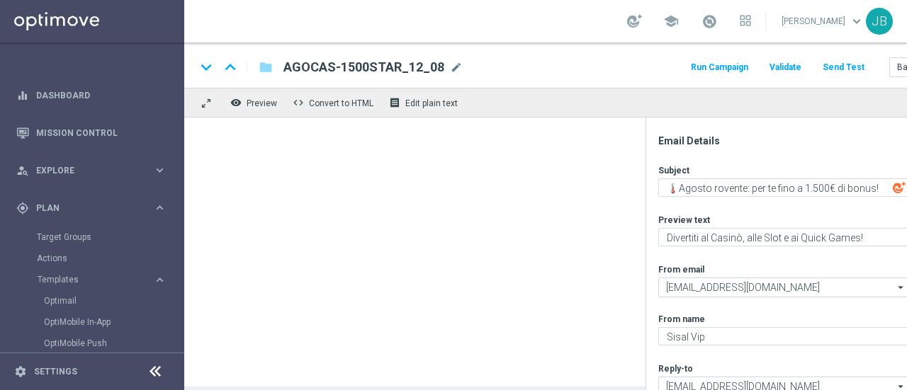
scroll to position [11, 0]
type textarea "Scopri la promozione che ti abbiamo riservato⛱️​"
type textarea "Fino a 200€ di bonus per te!"
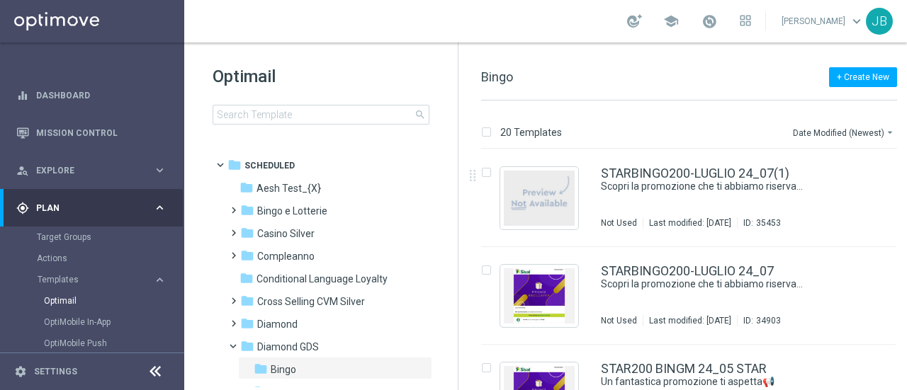
click at [471, 245] on div "insert_drive_file" at bounding box center [674, 199] width 415 height 98
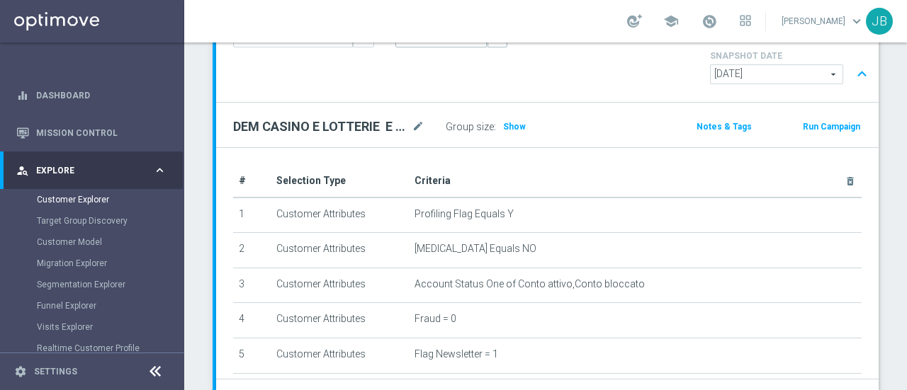
scroll to position [142, 0]
click at [515, 123] on span "Show" at bounding box center [514, 128] width 23 height 10
click at [512, 122] on span "155" at bounding box center [512, 127] width 17 height 11
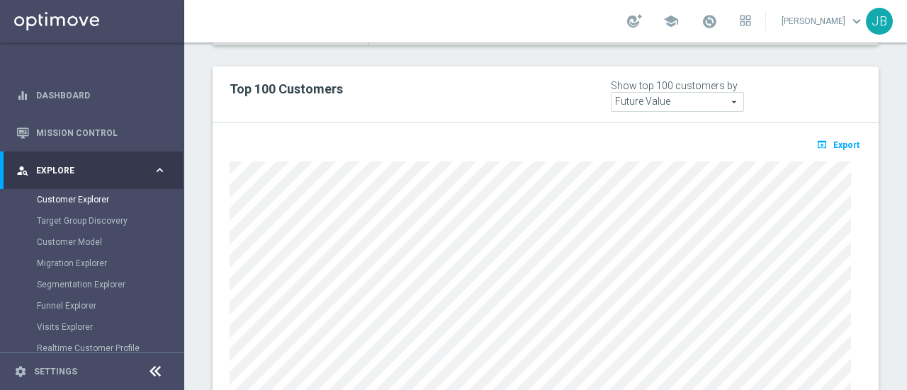
scroll to position [877, 0]
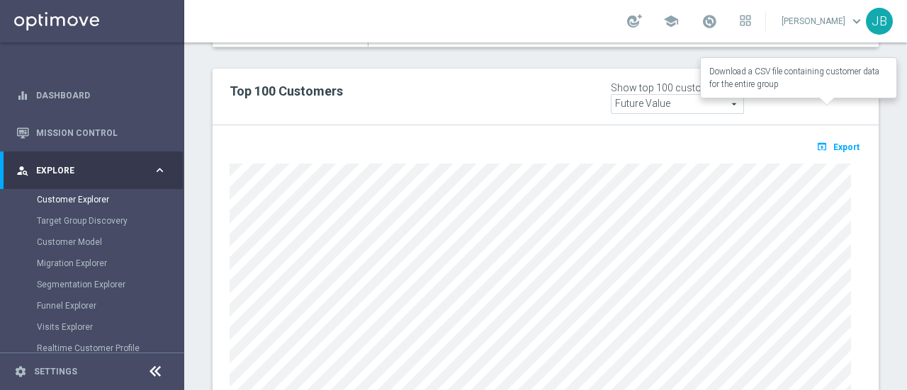
click at [838, 142] on span "Export" at bounding box center [846, 147] width 26 height 10
